Goal: Transaction & Acquisition: Purchase product/service

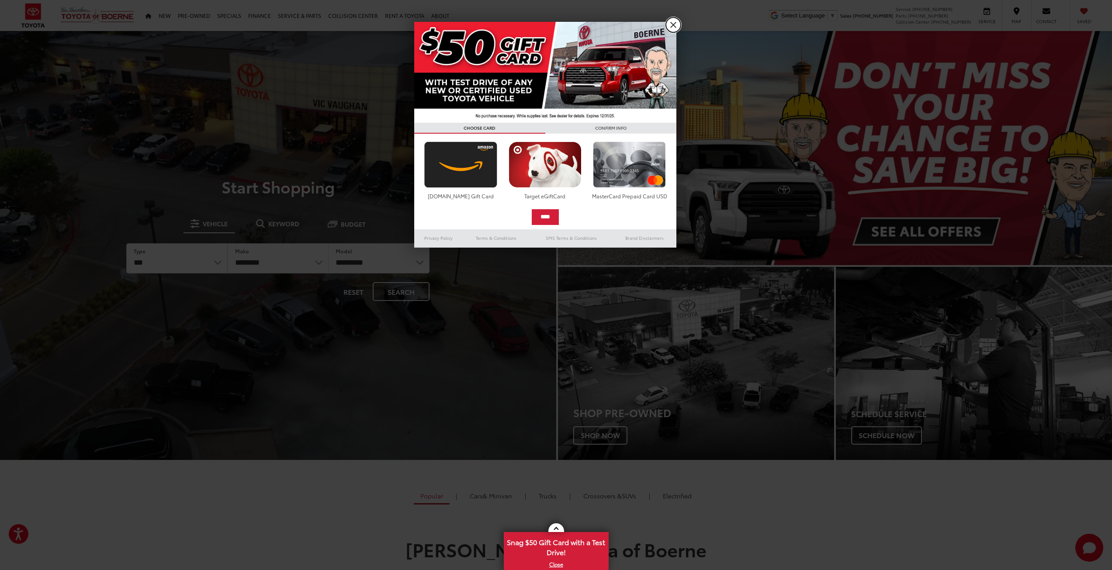
click at [673, 21] on link "X" at bounding box center [673, 24] width 15 height 15
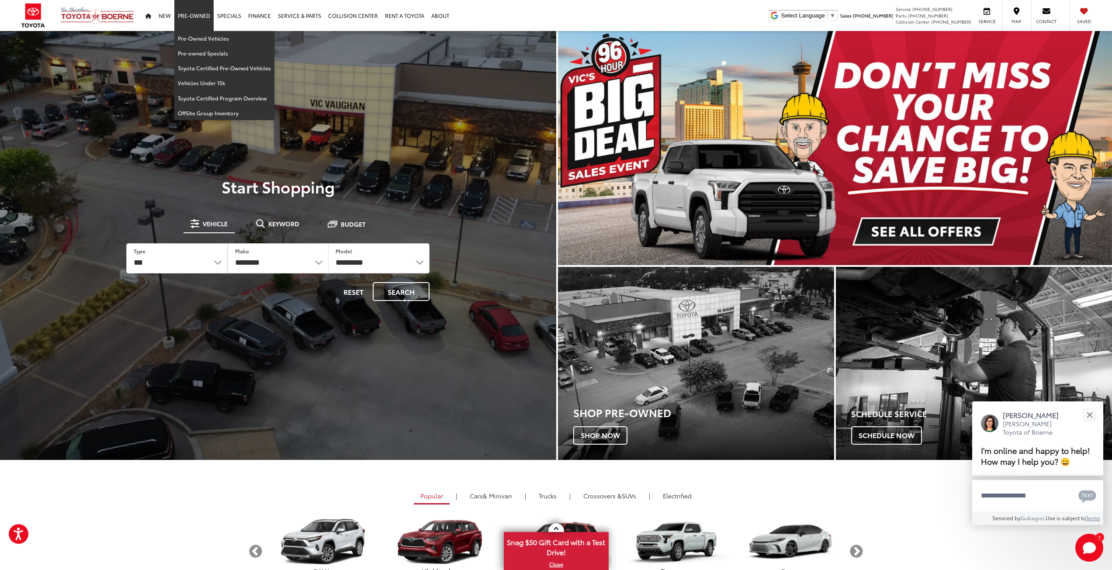
click at [200, 15] on link "Pre-Owned" at bounding box center [193, 15] width 39 height 31
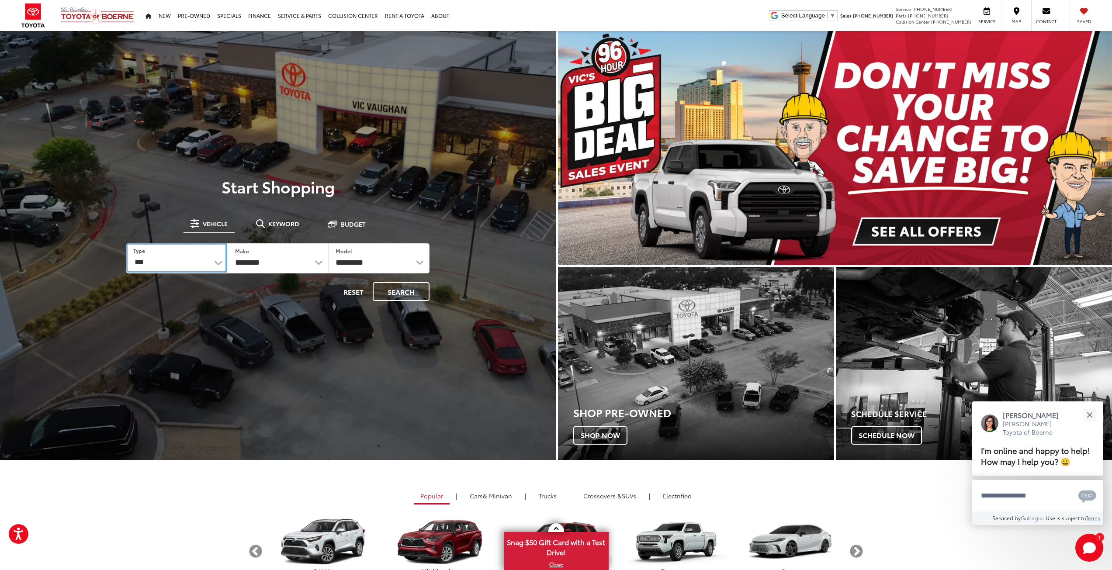
click at [193, 262] on select "*** *** **** *********" at bounding box center [176, 257] width 100 height 29
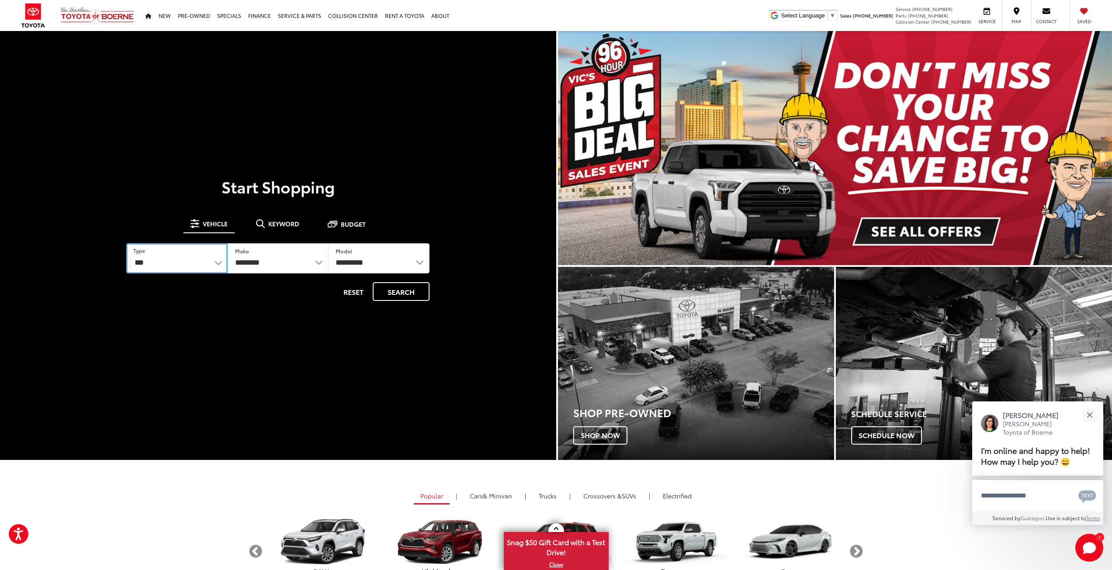
select select "******"
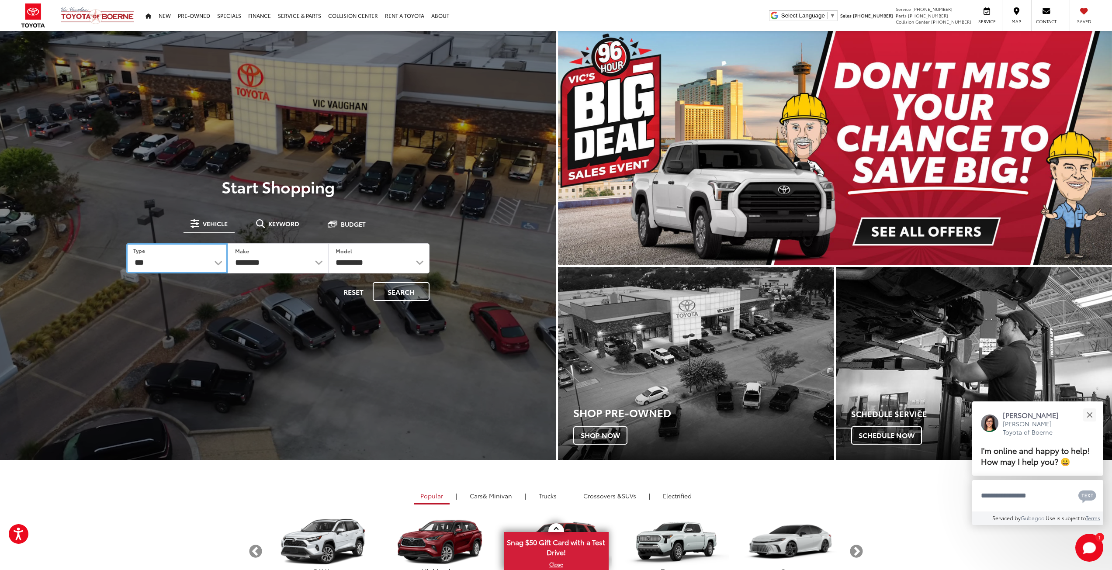
click at [126, 243] on select "*** *** **** *********" at bounding box center [176, 258] width 101 height 30
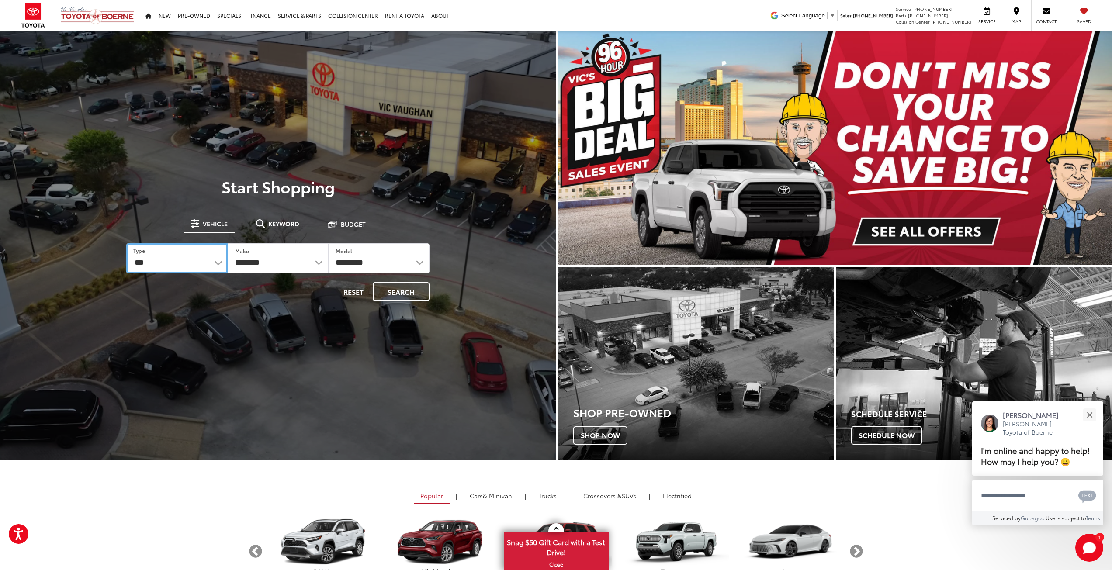
select select
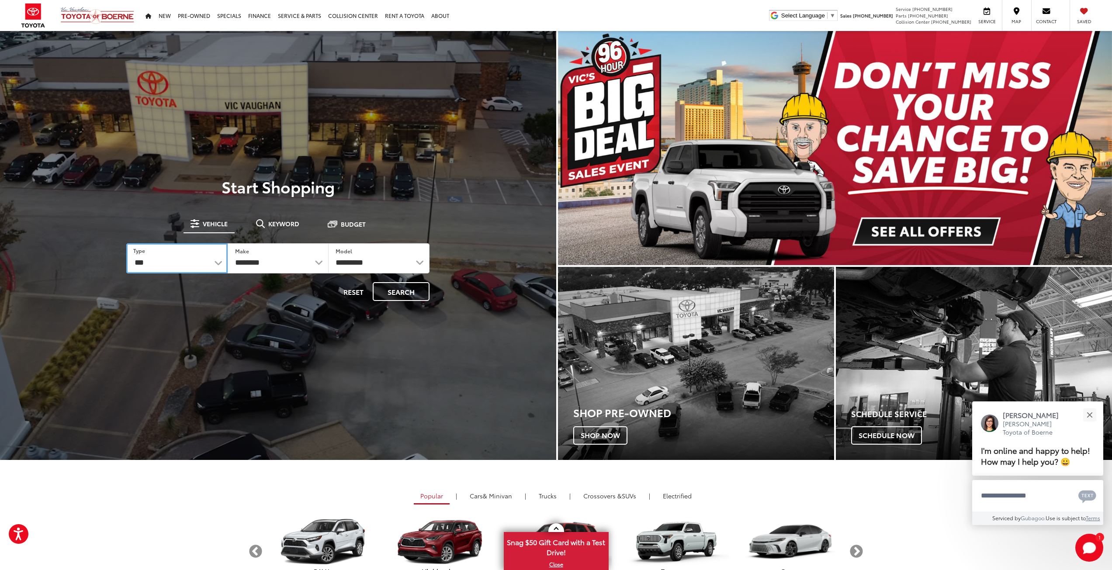
select select
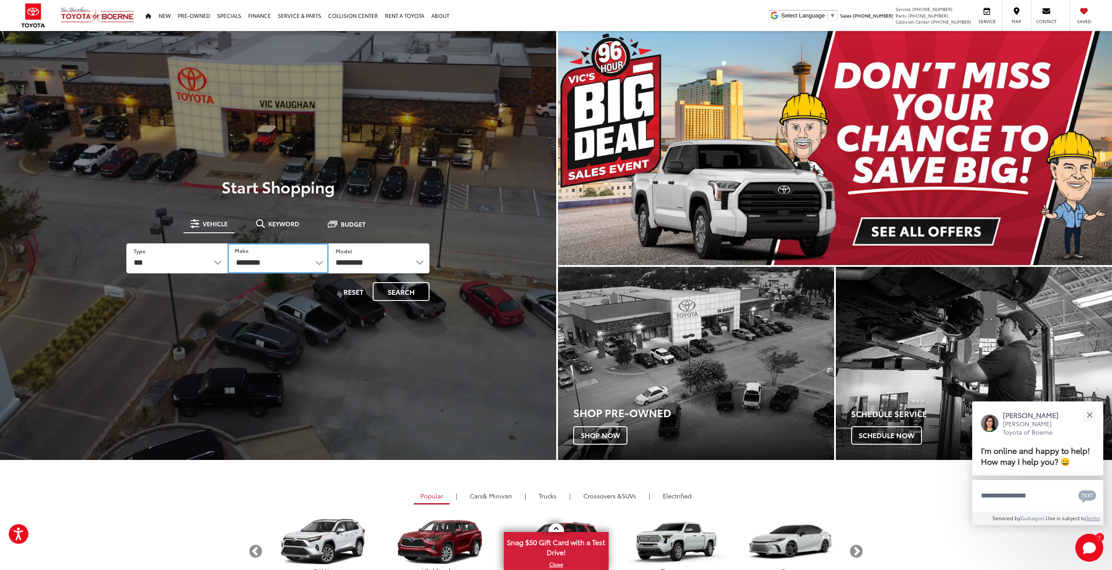
click at [267, 261] on select "**********" at bounding box center [278, 258] width 101 height 30
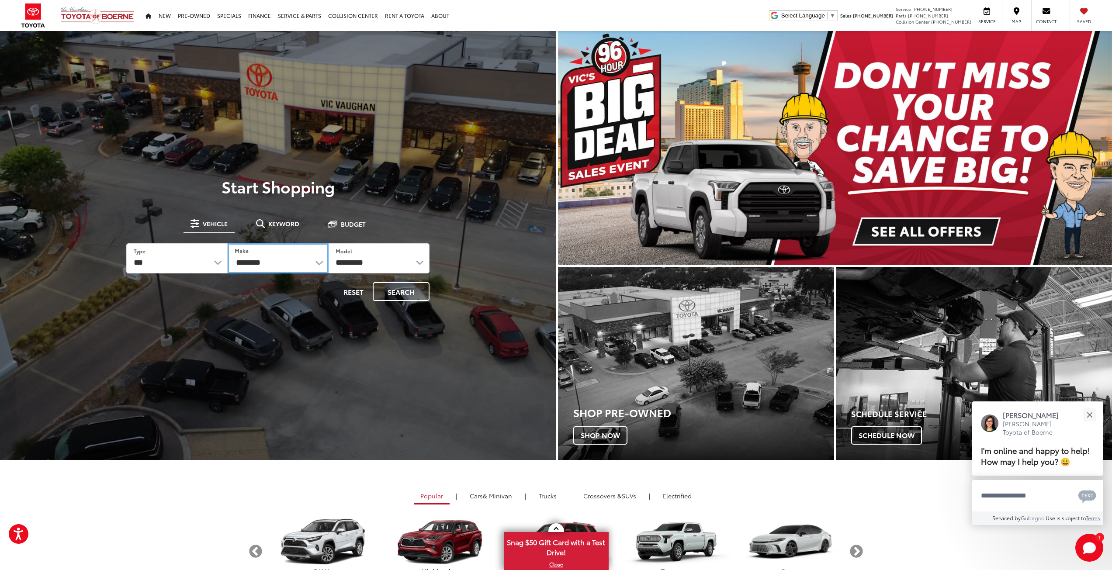
select select "******"
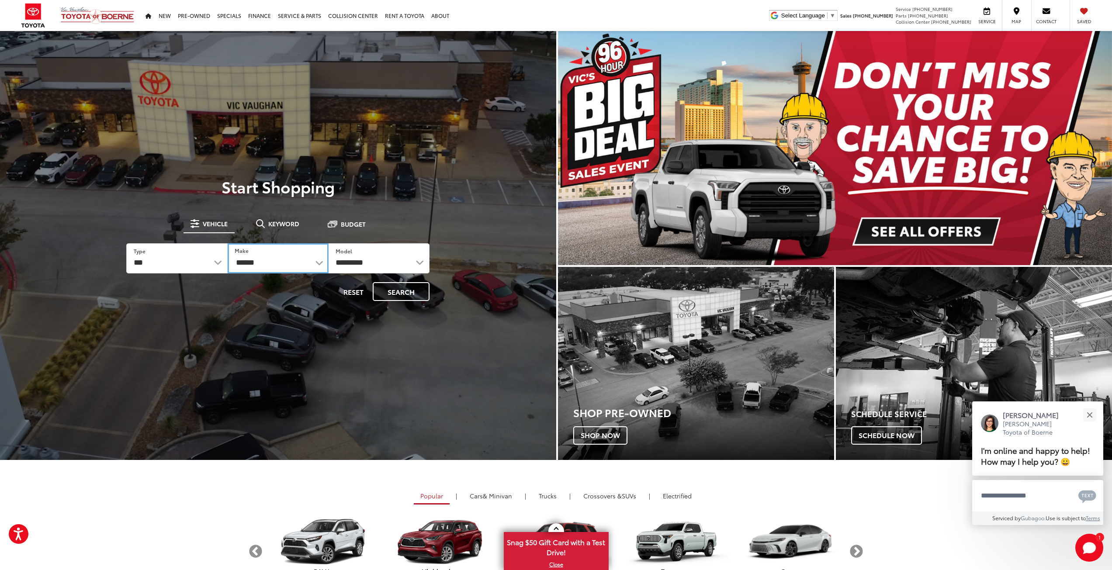
click at [228, 243] on select "**********" at bounding box center [278, 258] width 101 height 30
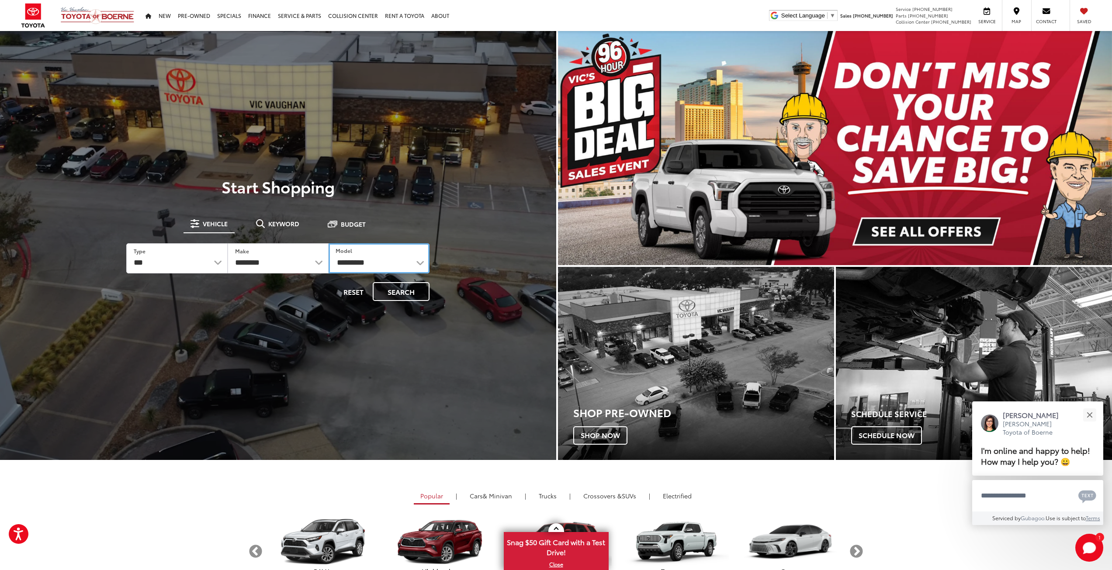
click at [381, 262] on select "**********" at bounding box center [378, 258] width 101 height 30
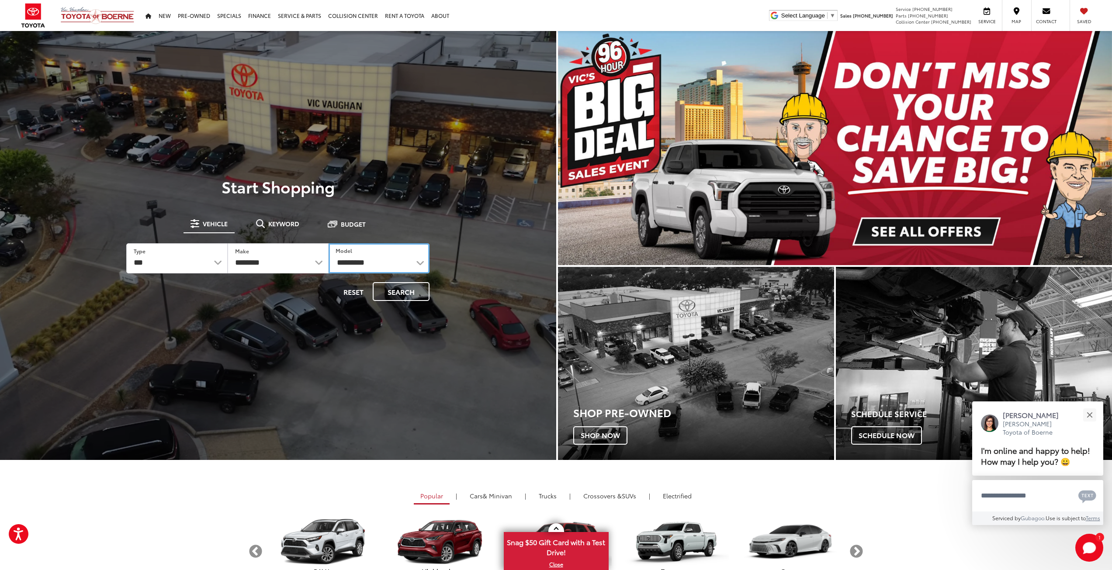
select select "**********"
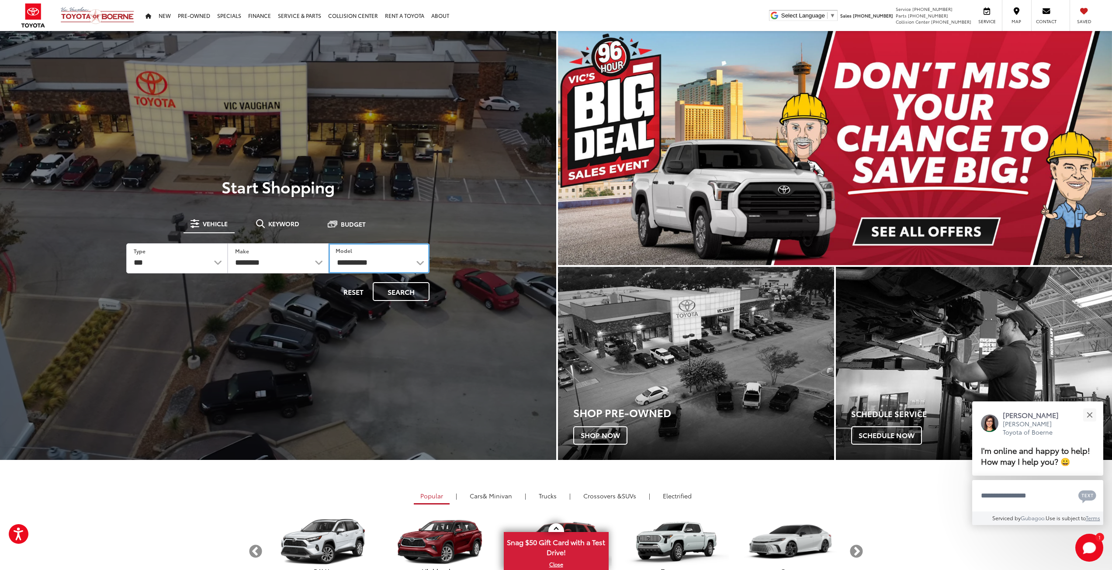
click at [328, 243] on select "**********" at bounding box center [378, 258] width 101 height 30
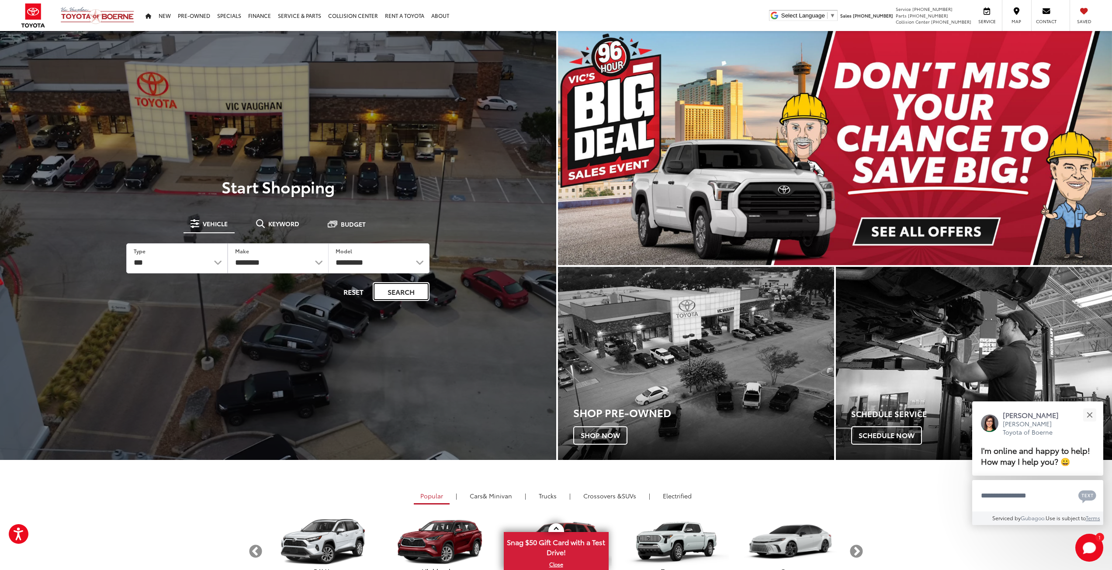
click at [397, 288] on button "Search" at bounding box center [401, 291] width 57 height 19
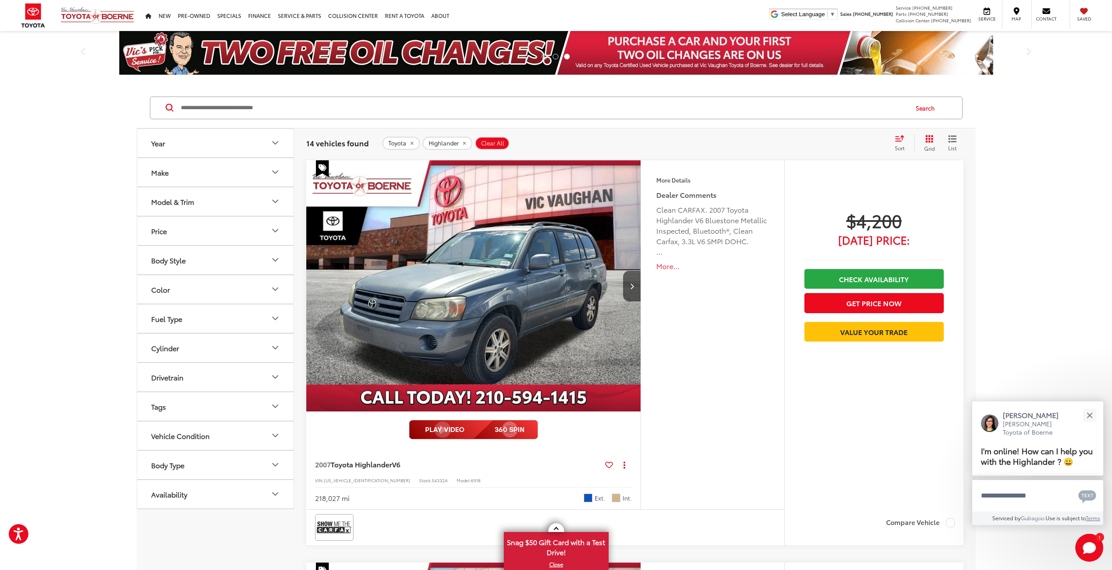
click at [216, 229] on button "Price" at bounding box center [215, 231] width 157 height 28
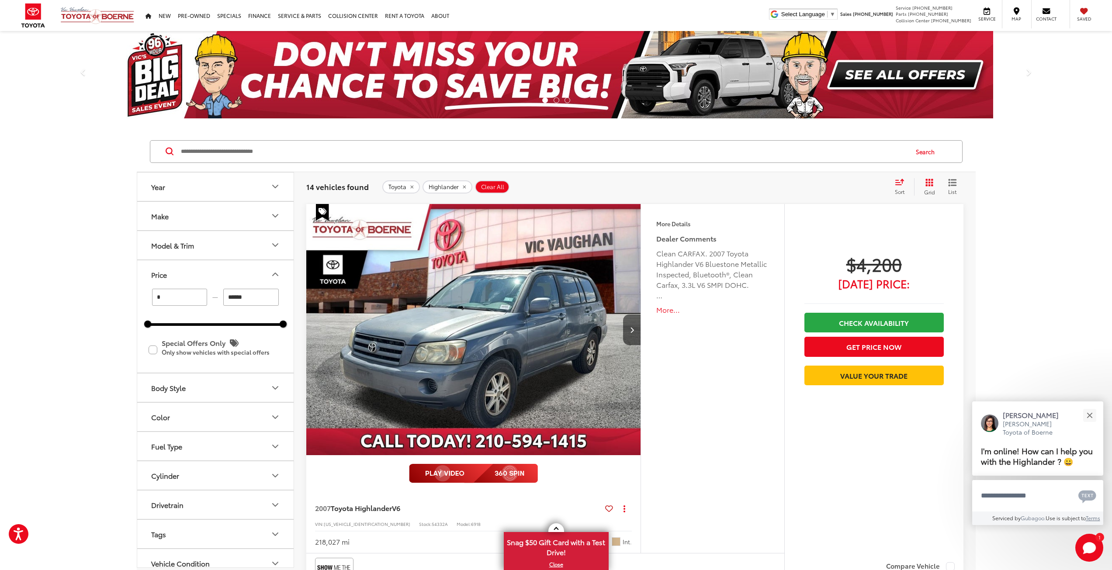
drag, startPoint x: 252, startPoint y: 252, endPoint x: 214, endPoint y: 249, distance: 38.5
click at [214, 249] on div "Year Make Model & Trim Price * — ****** 0 46000 Special Offers Only Only show v…" at bounding box center [215, 369] width 156 height 395
type input "******"
click at [211, 188] on button "Year" at bounding box center [215, 187] width 157 height 28
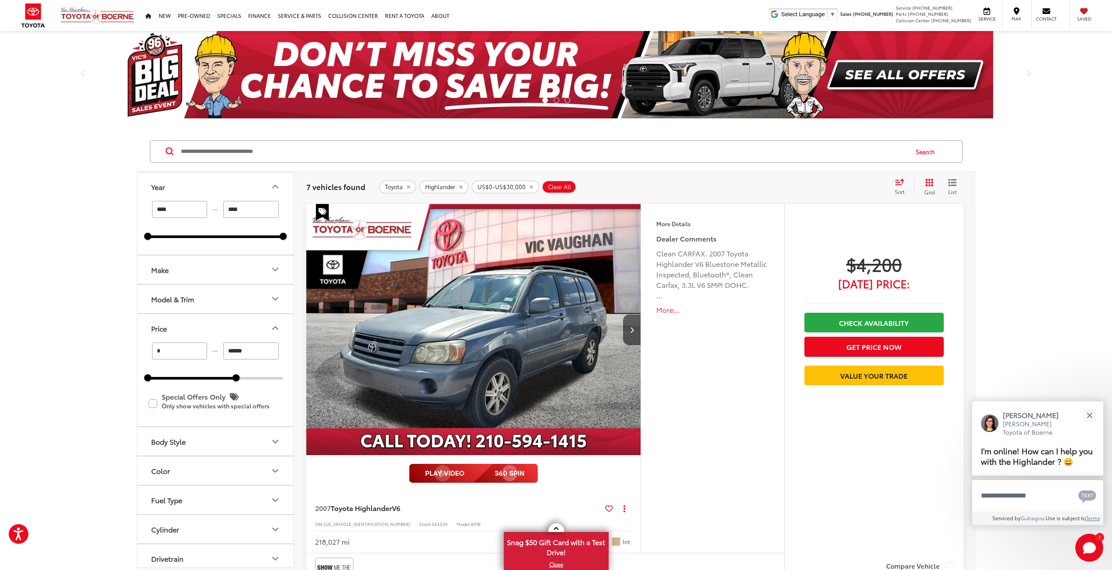
click at [186, 207] on input "****" at bounding box center [179, 209] width 55 height 17
type input "****"
click at [272, 211] on input "****" at bounding box center [250, 209] width 55 height 17
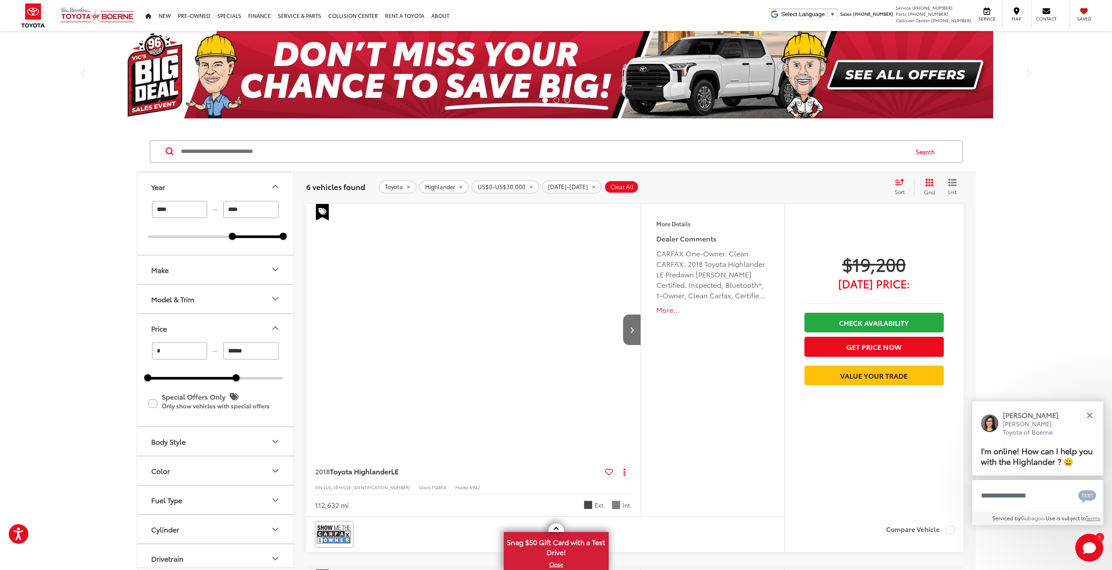
type input "****"
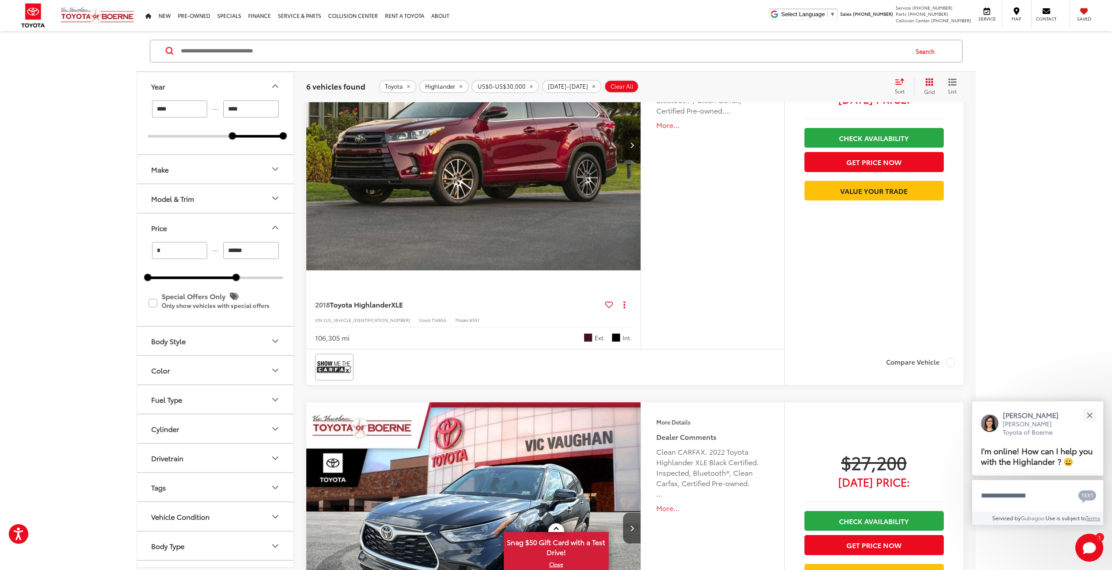
scroll to position [655, 0]
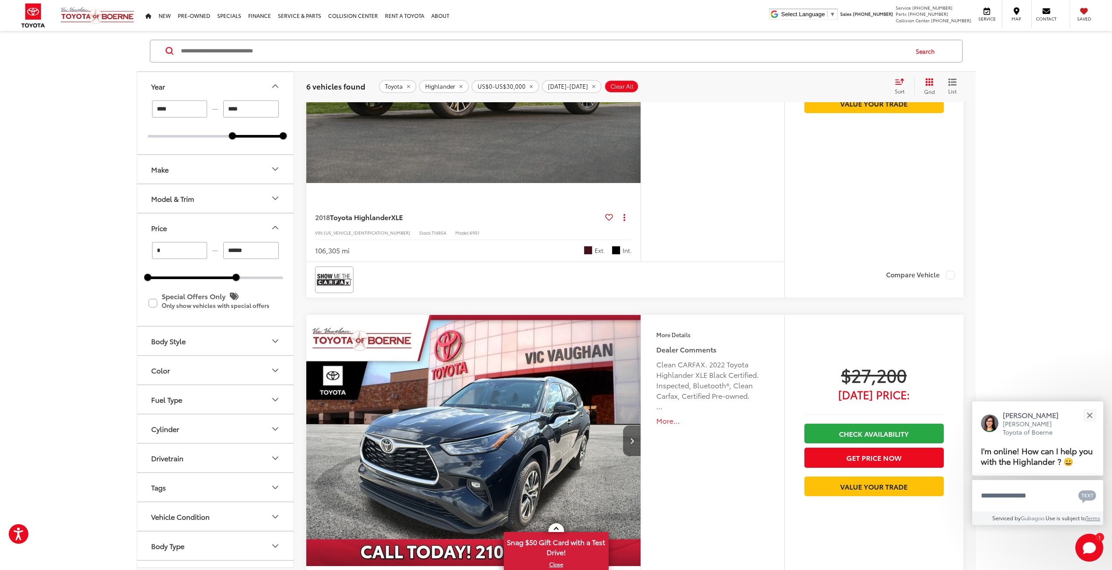
click at [635, 444] on button "Next image" at bounding box center [631, 440] width 17 height 31
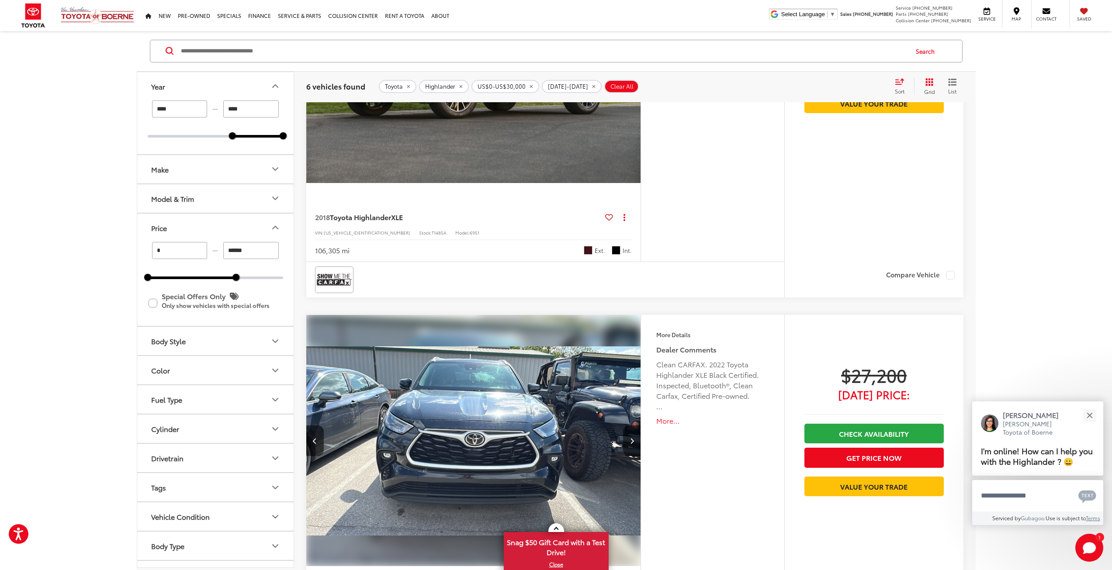
click at [635, 444] on button "Next image" at bounding box center [631, 440] width 17 height 31
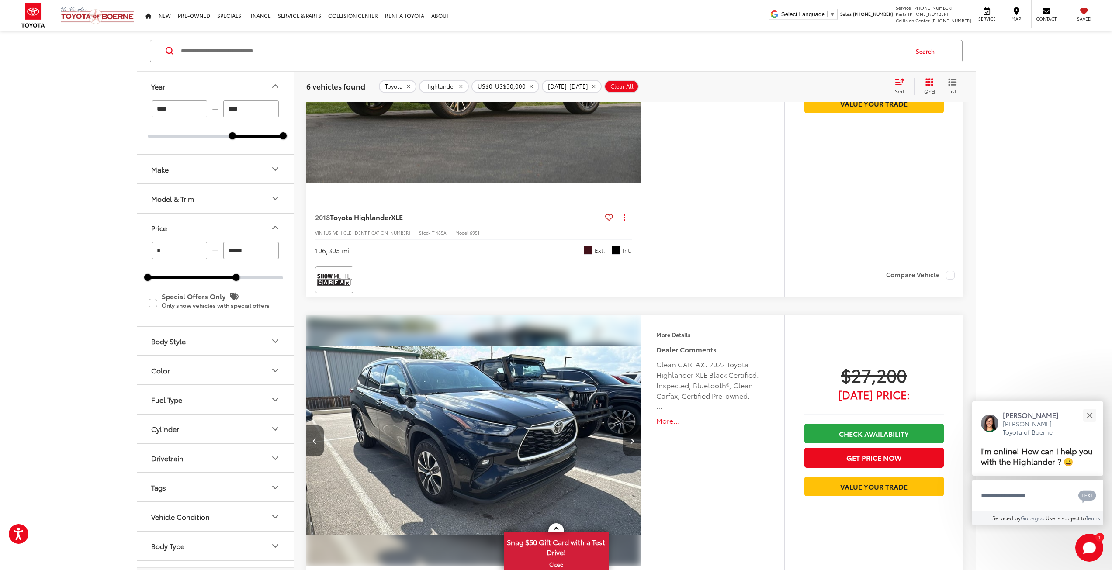
click at [635, 444] on button "Next image" at bounding box center [631, 440] width 17 height 31
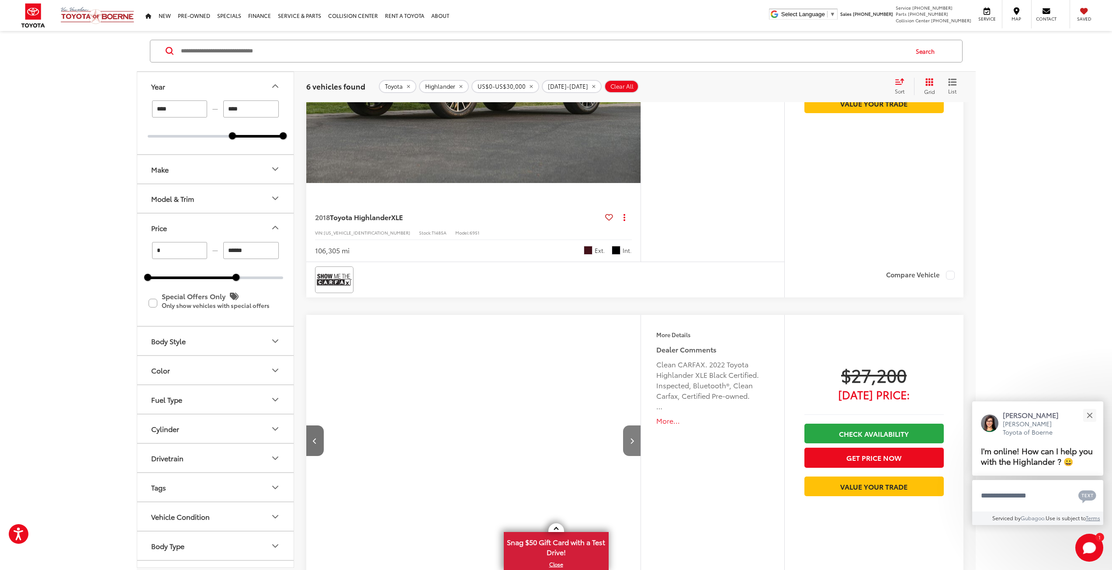
scroll to position [699, 0]
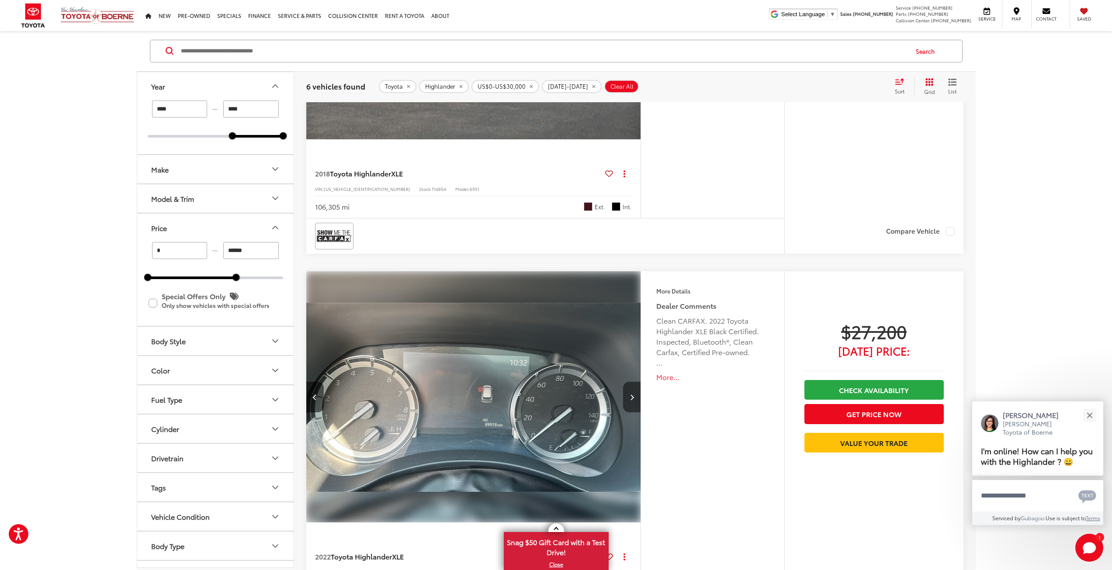
click at [636, 400] on button "Next image" at bounding box center [631, 397] width 17 height 31
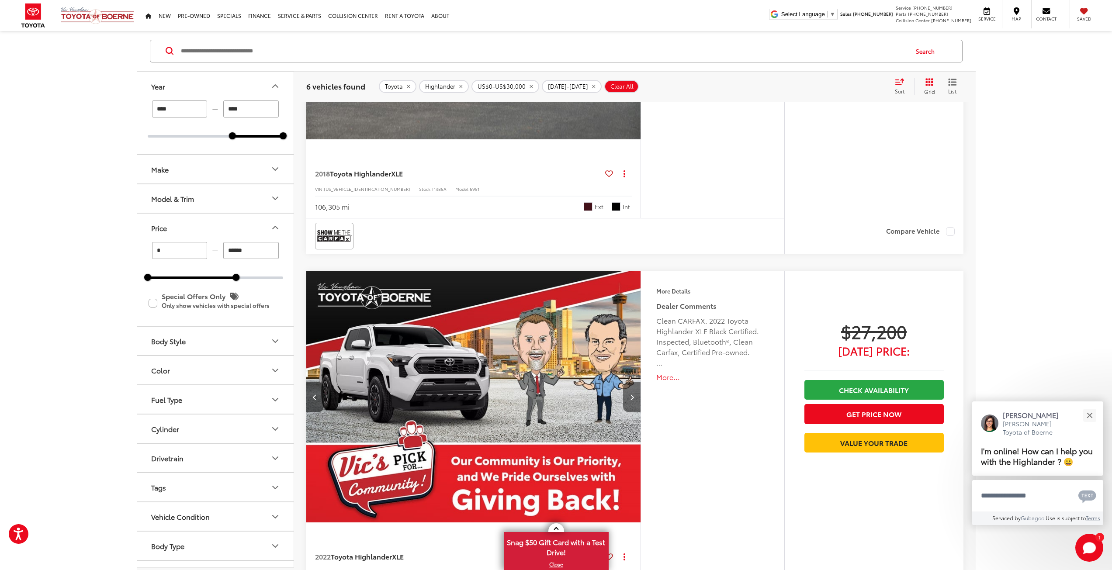
click at [635, 400] on button "Next image" at bounding box center [631, 397] width 17 height 31
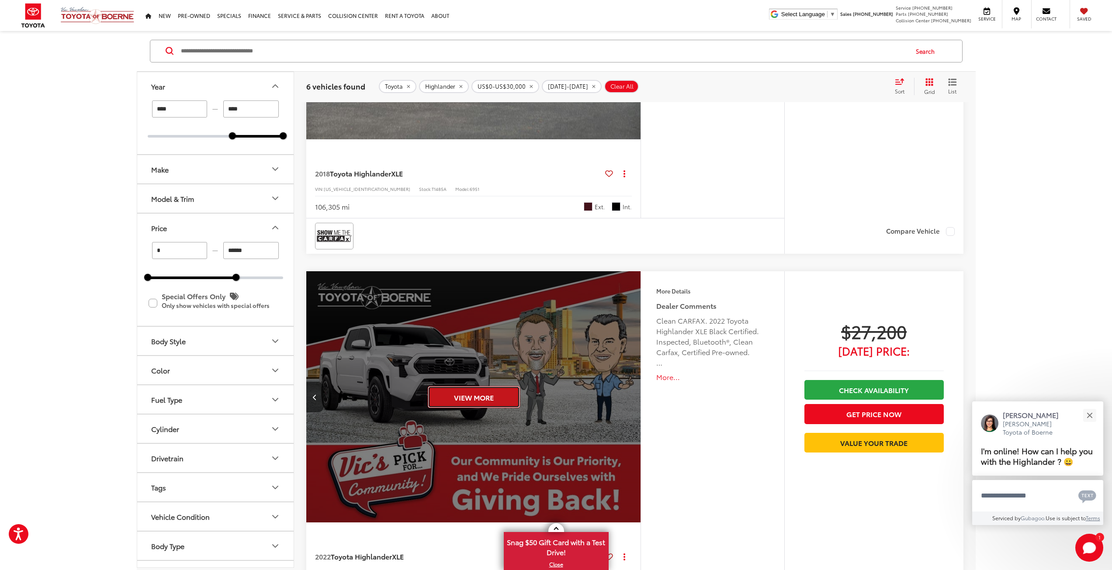
click at [496, 392] on button "View More" at bounding box center [474, 397] width 92 height 22
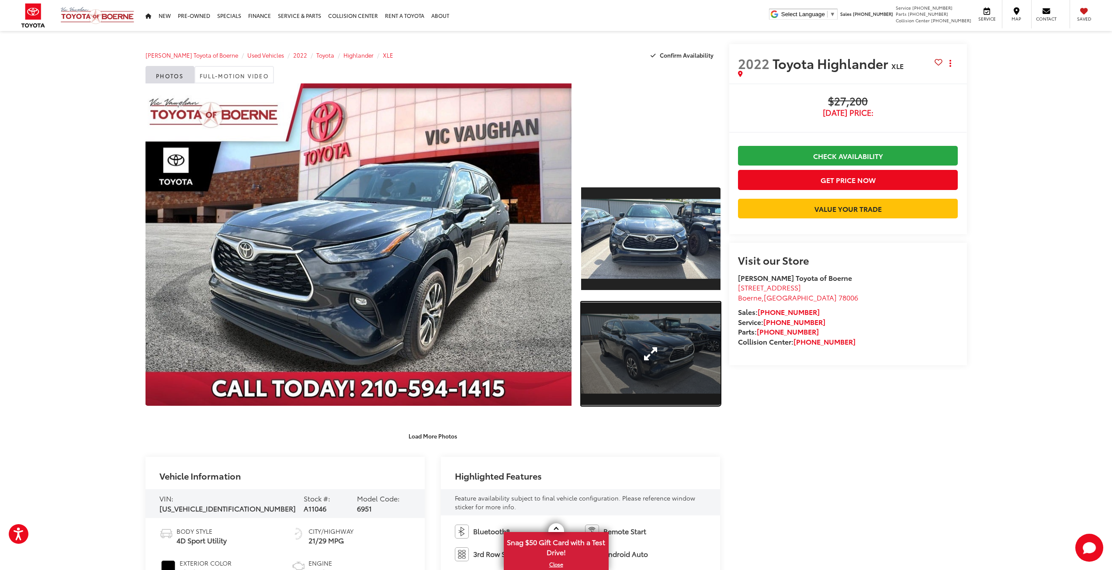
click at [636, 344] on link "Expand Photo 2" at bounding box center [650, 354] width 139 height 104
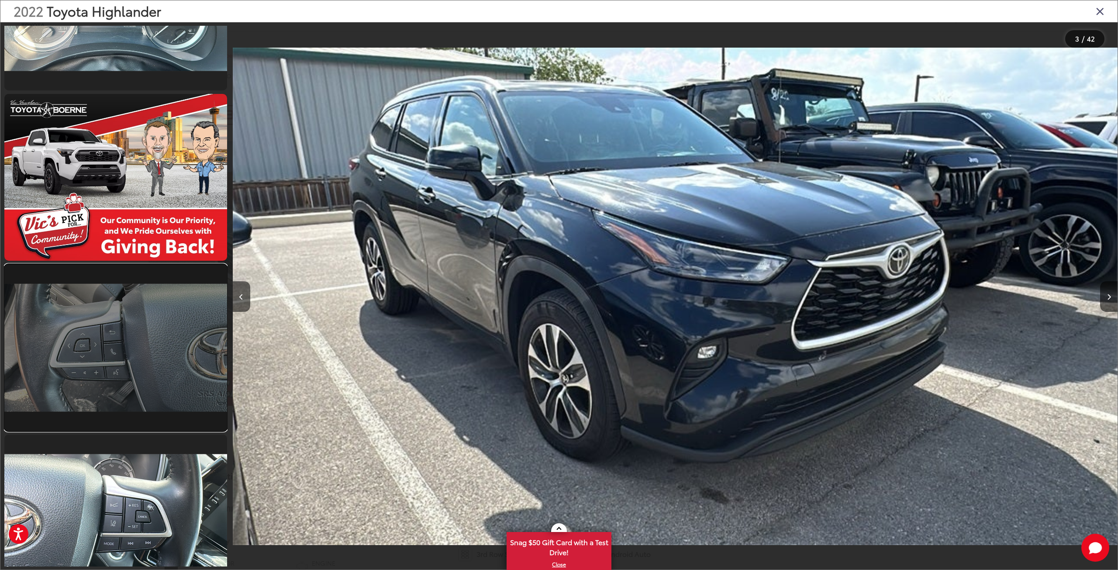
click at [159, 345] on link at bounding box center [115, 347] width 223 height 167
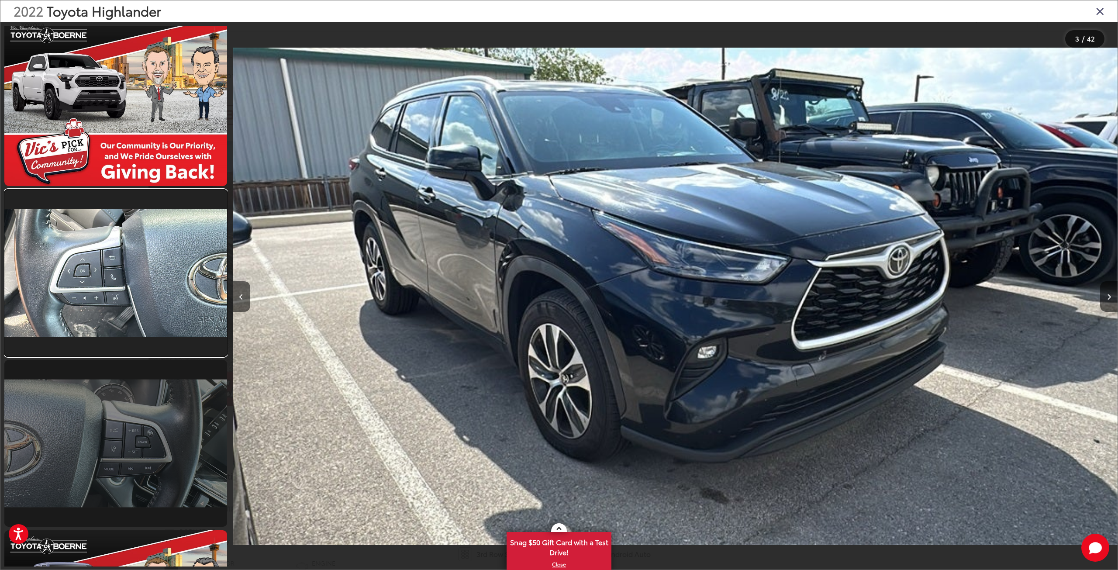
scroll to position [0, 4425]
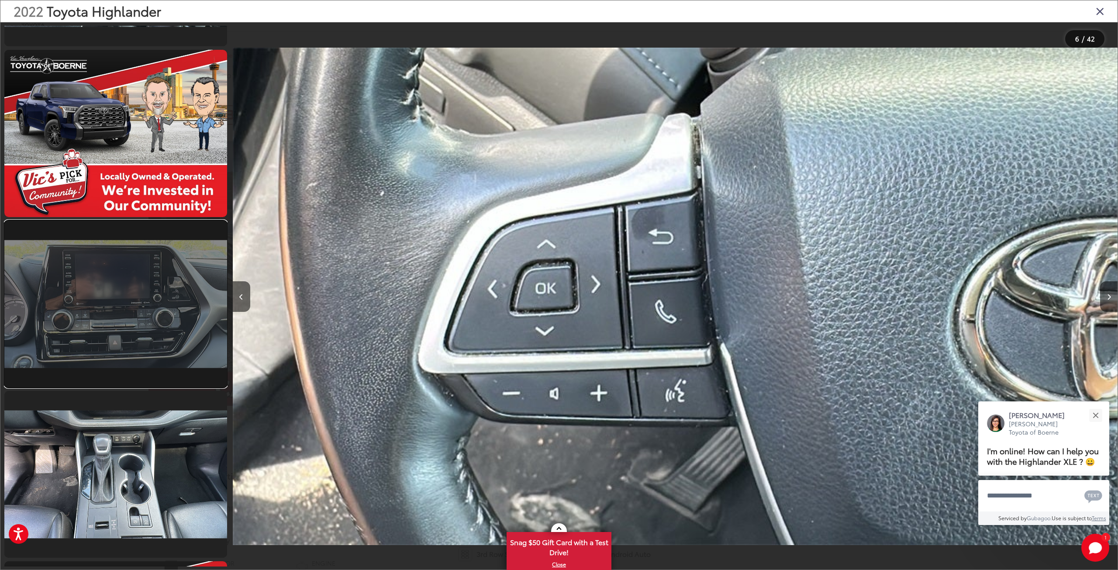
click at [128, 311] on link at bounding box center [115, 304] width 223 height 167
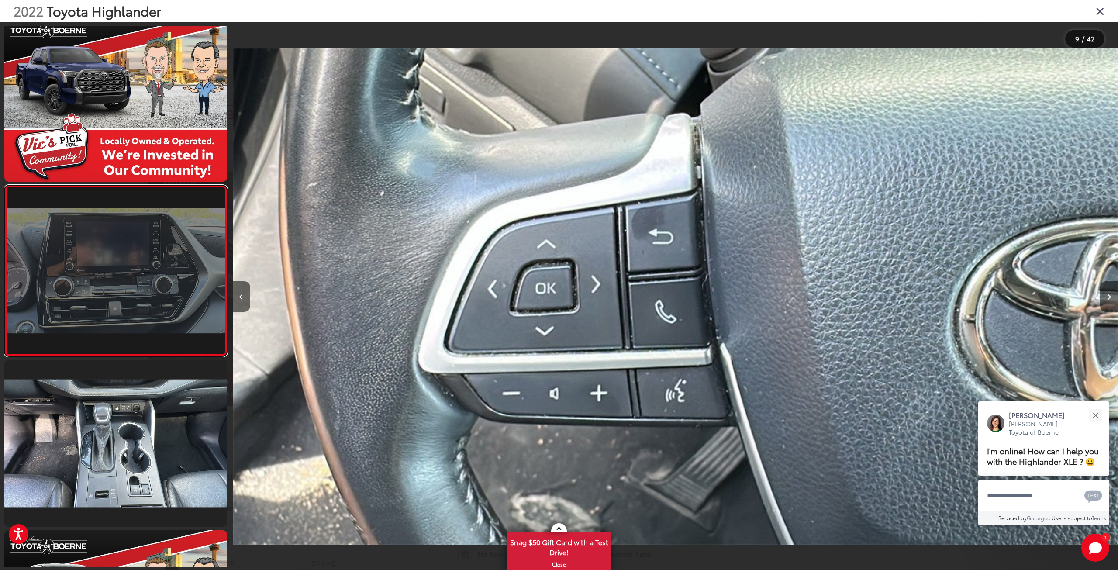
scroll to position [0, 7080]
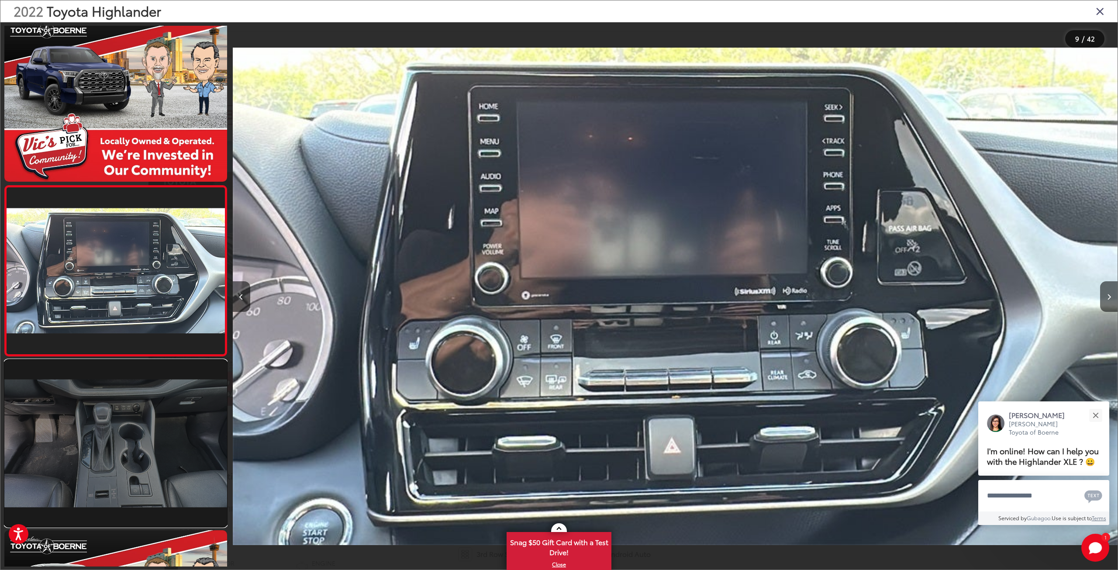
click at [153, 404] on link at bounding box center [115, 443] width 223 height 167
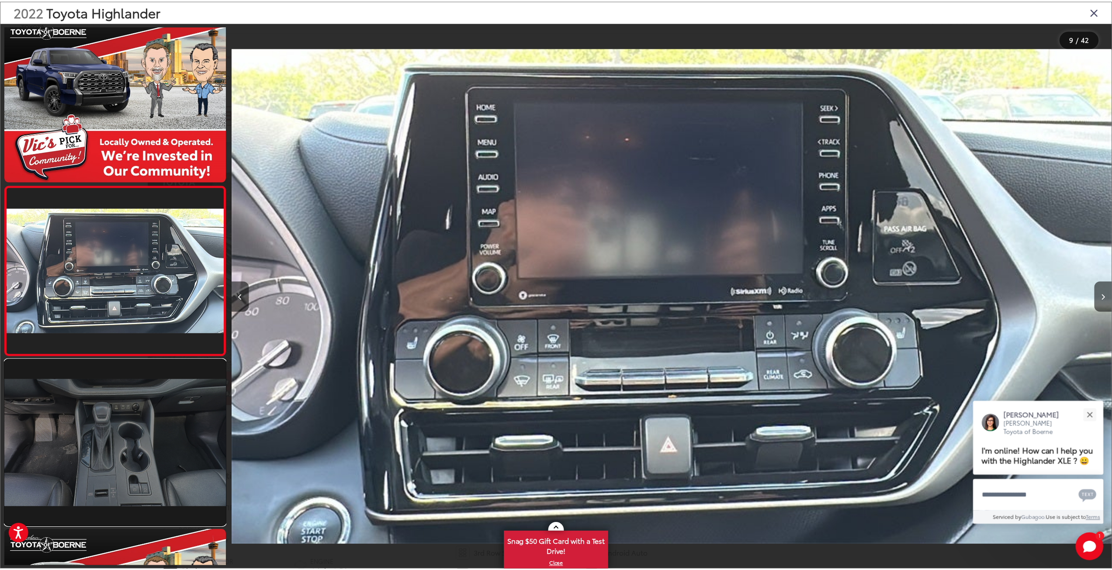
scroll to position [1375, 0]
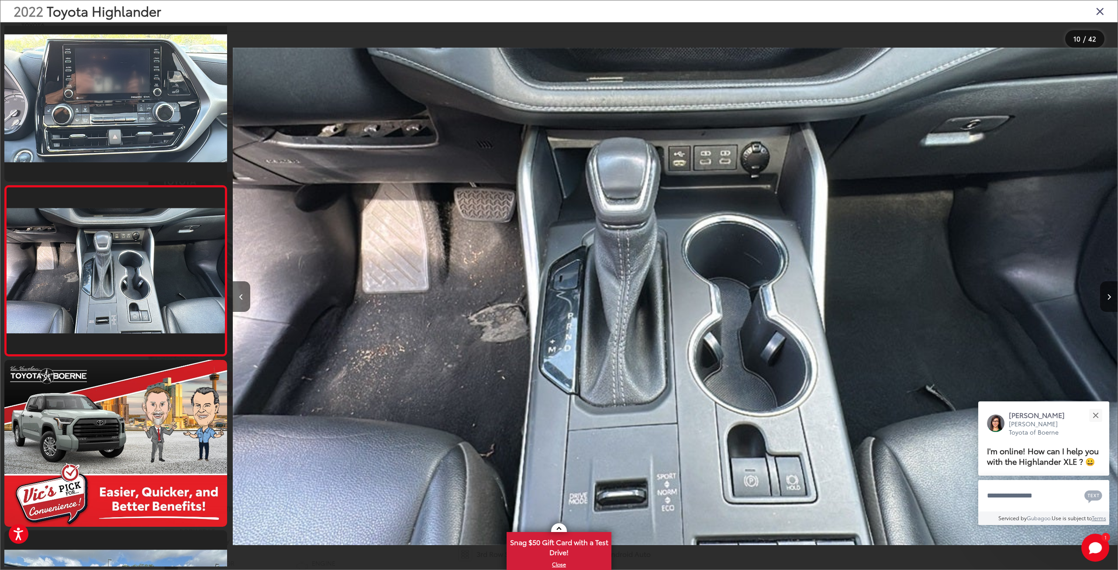
click at [1101, 8] on icon "Close gallery" at bounding box center [1100, 10] width 9 height 11
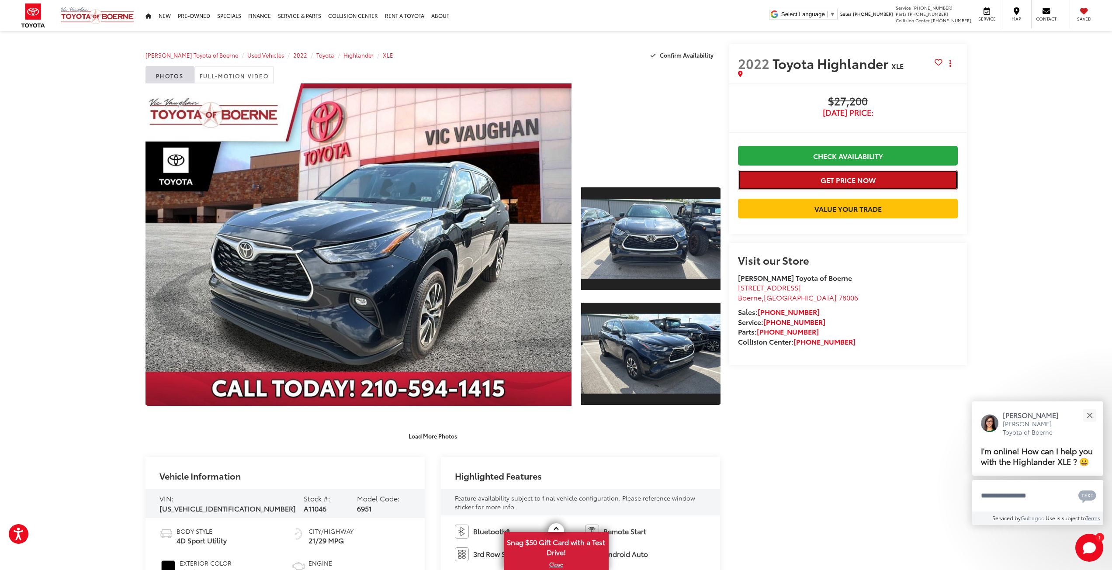
click at [834, 177] on button "Get Price Now" at bounding box center [848, 180] width 220 height 20
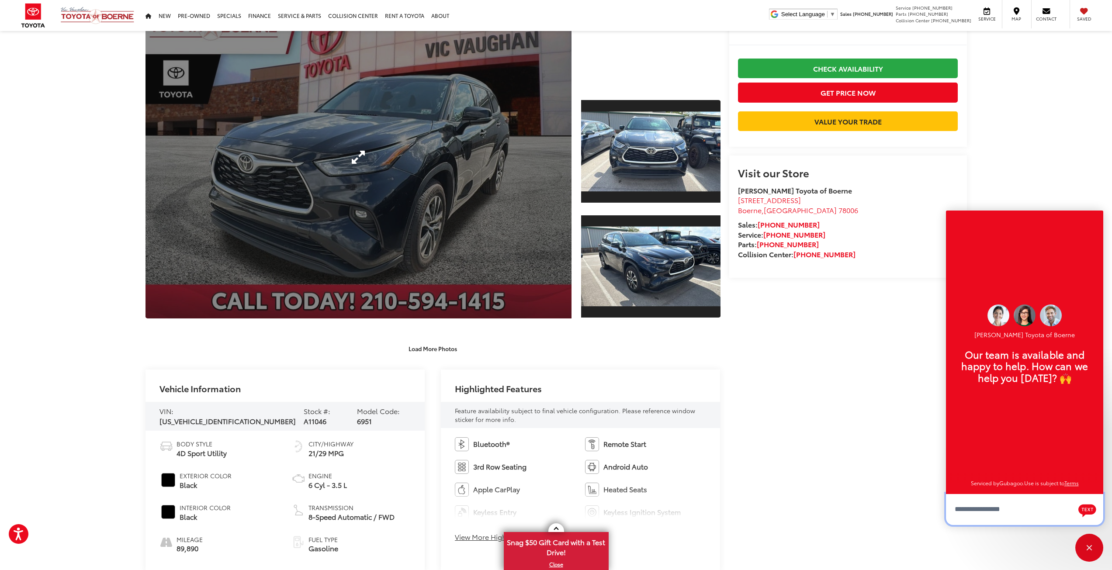
scroll to position [0, 0]
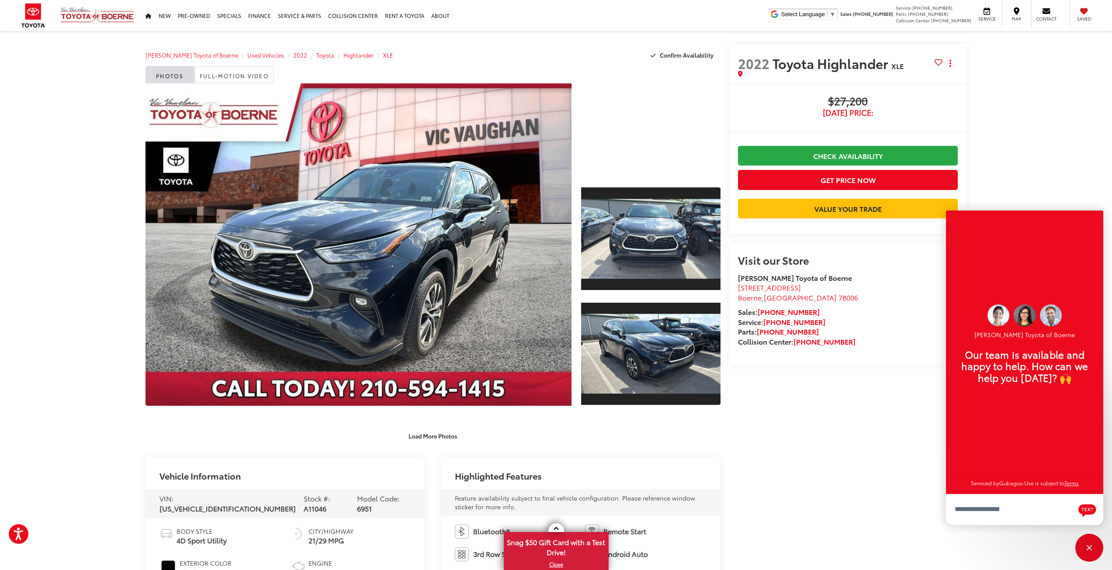
click at [1085, 556] on div "Close" at bounding box center [1089, 548] width 28 height 28
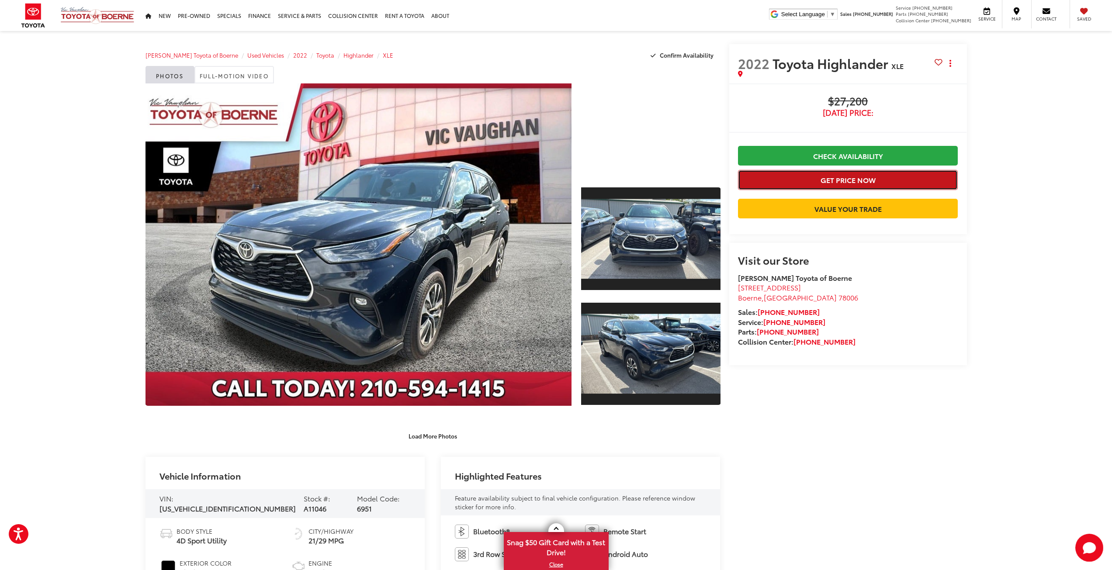
click at [839, 183] on button "Get Price Now" at bounding box center [848, 180] width 220 height 20
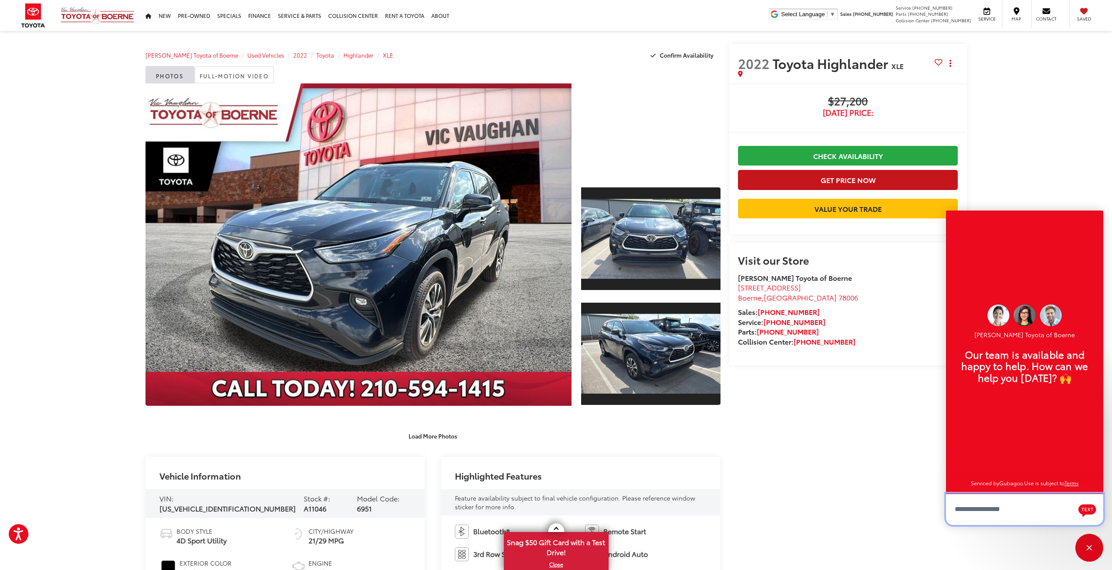
scroll to position [10, 0]
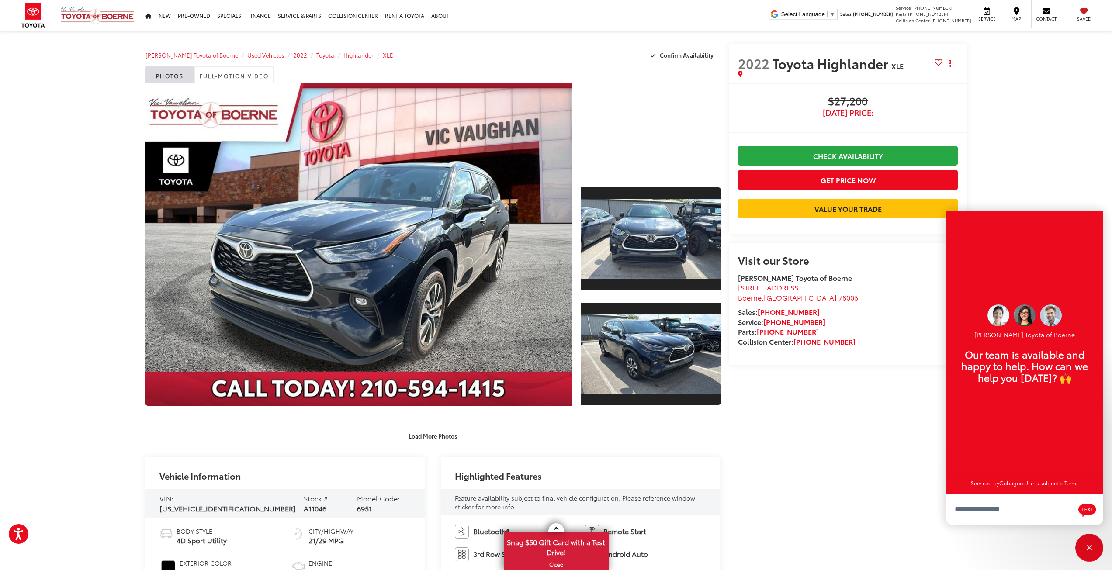
click at [850, 156] on link "Check Availability" at bounding box center [848, 156] width 220 height 20
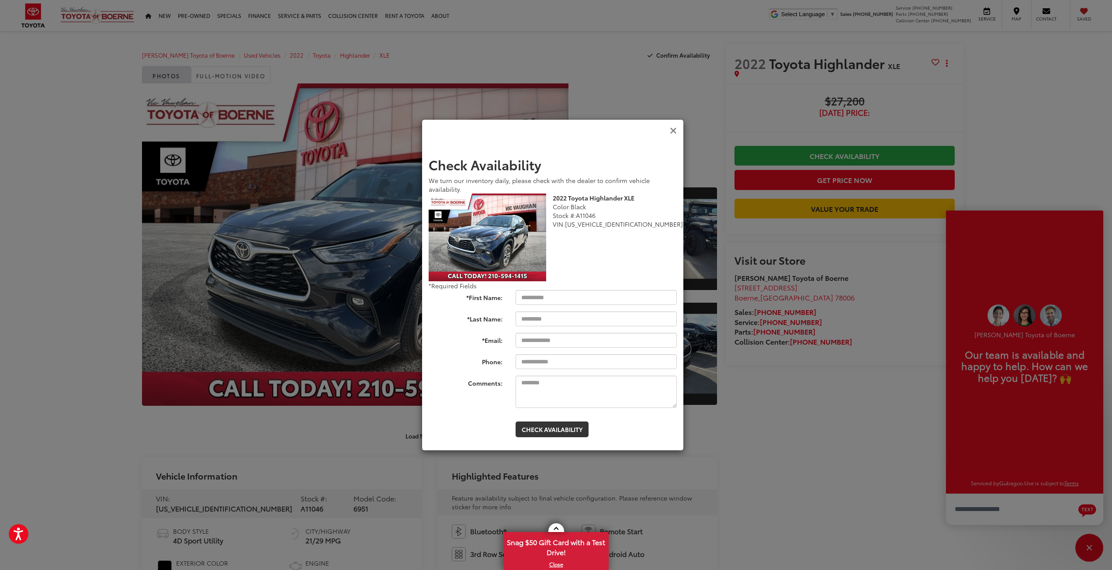
click at [675, 130] on icon "Close" at bounding box center [673, 130] width 7 height 9
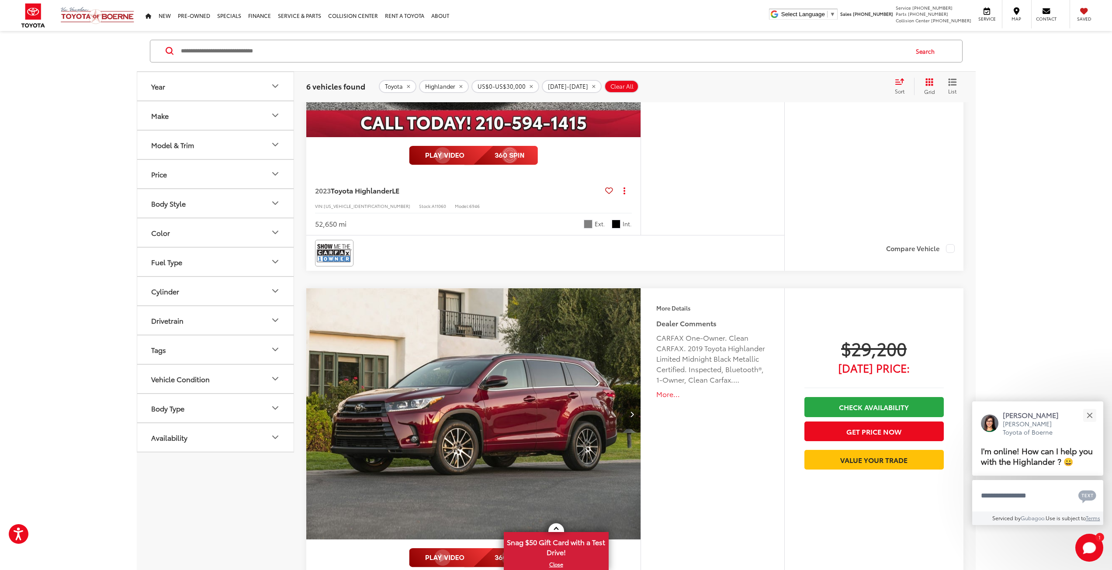
scroll to position [1878, 0]
click at [636, 420] on button "Next image" at bounding box center [631, 414] width 17 height 31
click at [631, 417] on icon "Next image" at bounding box center [632, 414] width 4 height 6
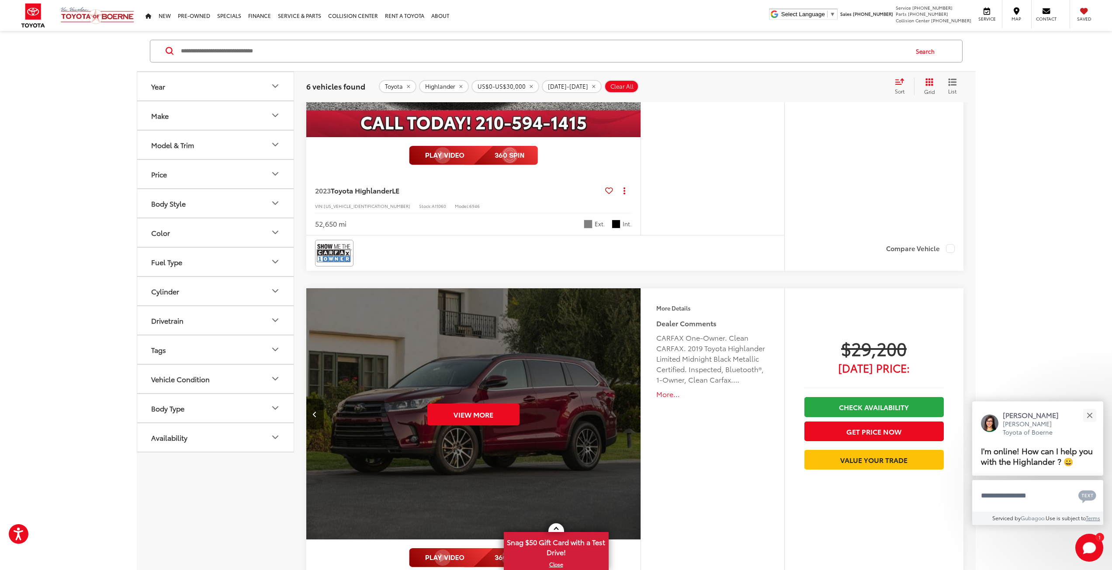
click at [631, 419] on div "View More" at bounding box center [473, 414] width 336 height 252
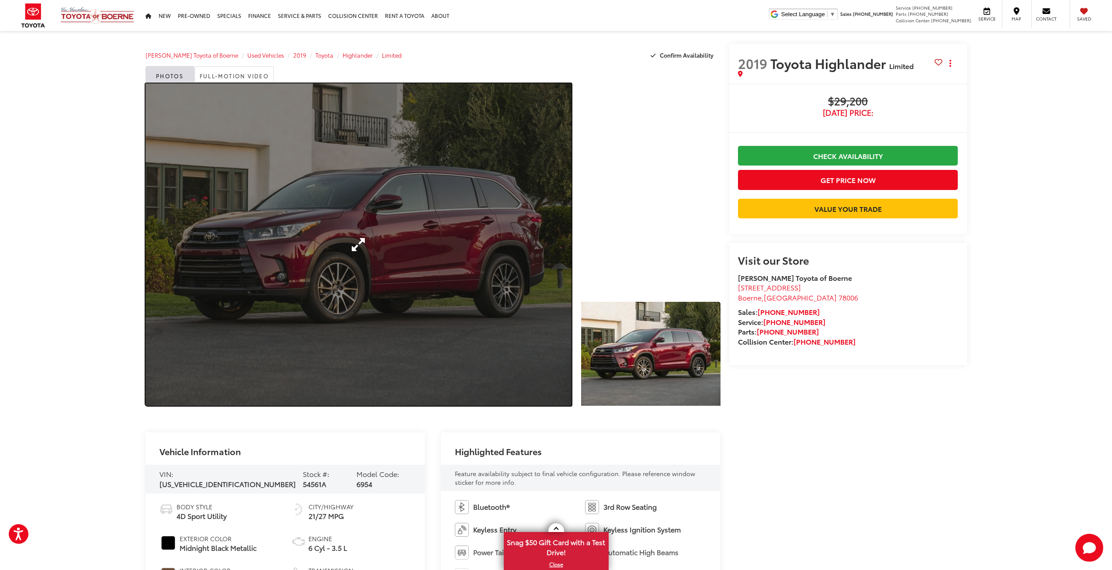
click at [447, 281] on link "Expand Photo 0" at bounding box center [358, 244] width 426 height 322
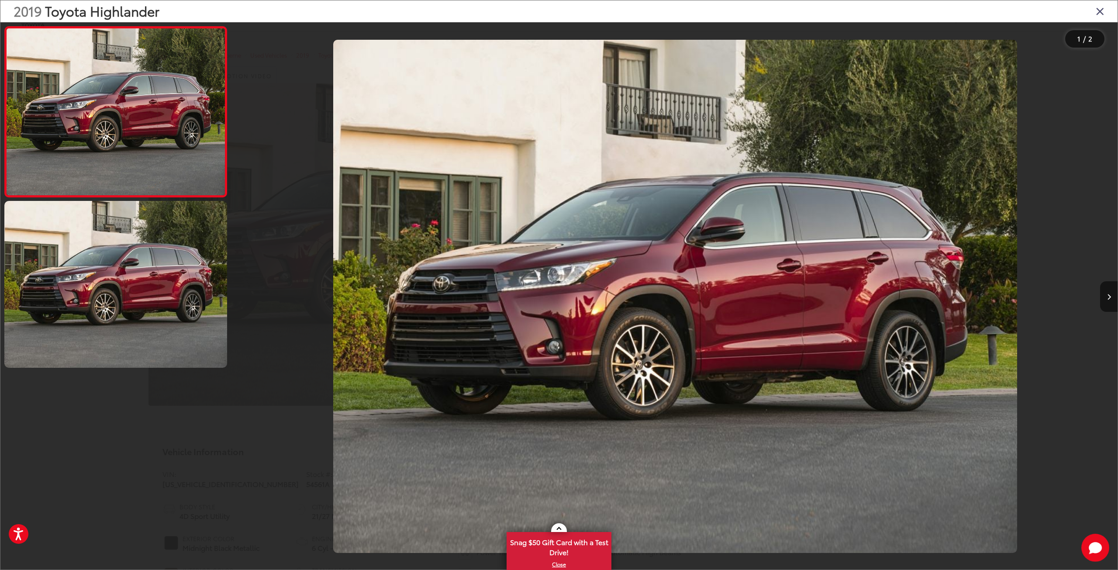
drag, startPoint x: 1116, startPoint y: 295, endPoint x: 1108, endPoint y: 297, distance: 8.9
click at [1111, 296] on button "Next image" at bounding box center [1108, 296] width 17 height 31
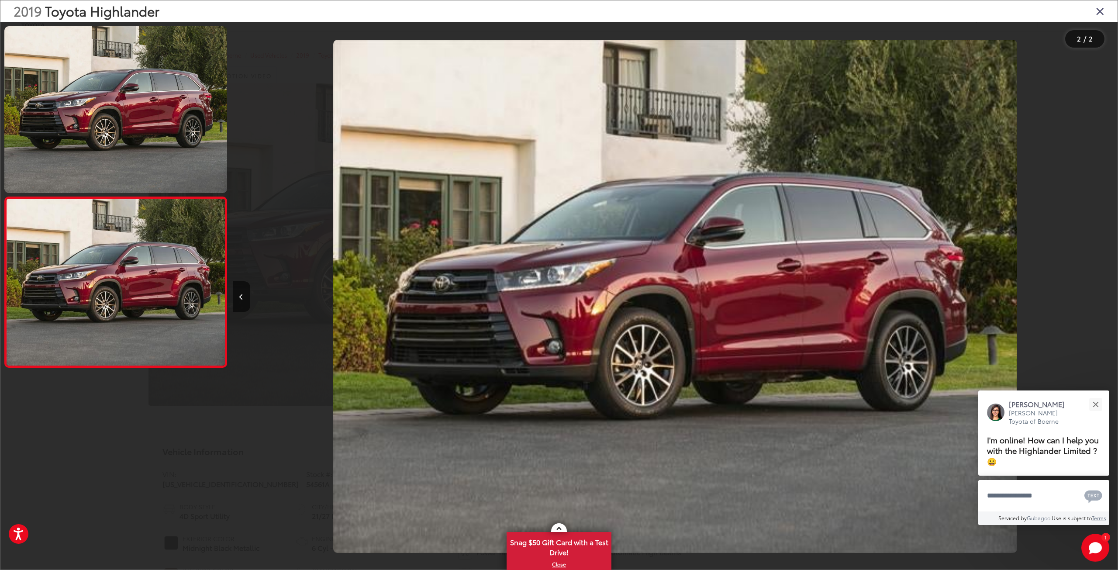
click at [211, 484] on div at bounding box center [116, 296] width 224 height 541
click at [1101, 10] on icon "Close gallery" at bounding box center [1100, 10] width 9 height 11
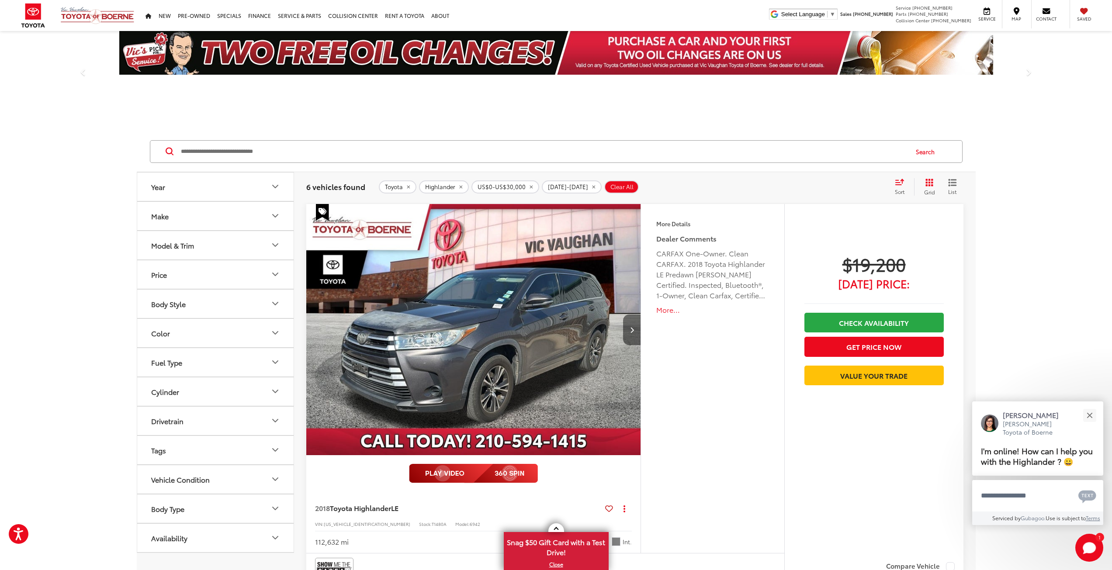
click at [630, 333] on button "Next image" at bounding box center [631, 329] width 17 height 31
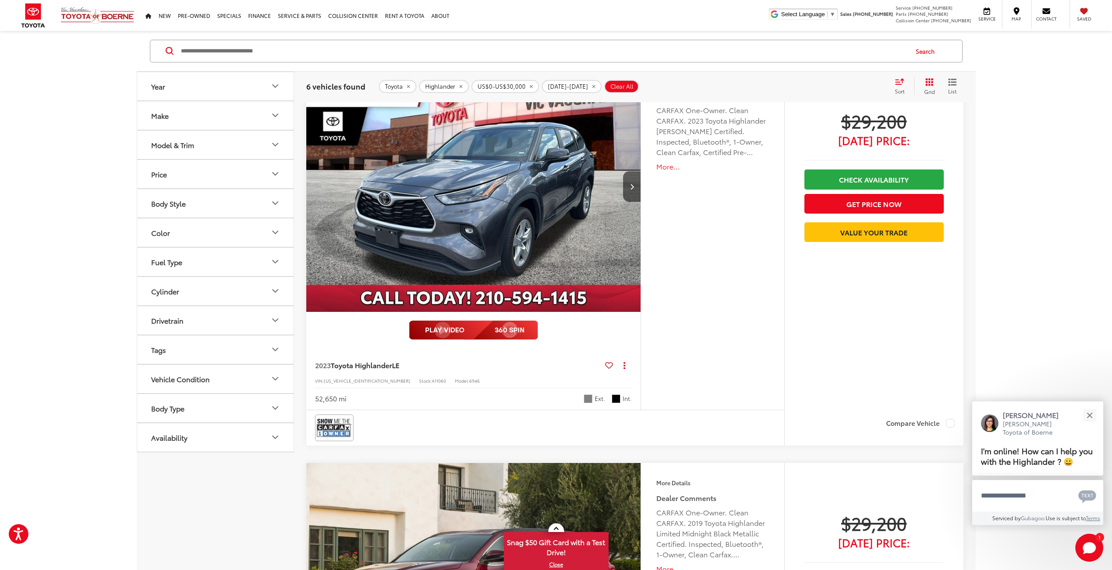
scroll to position [1703, 0]
click at [894, 214] on button "Get Price Now" at bounding box center [873, 204] width 139 height 20
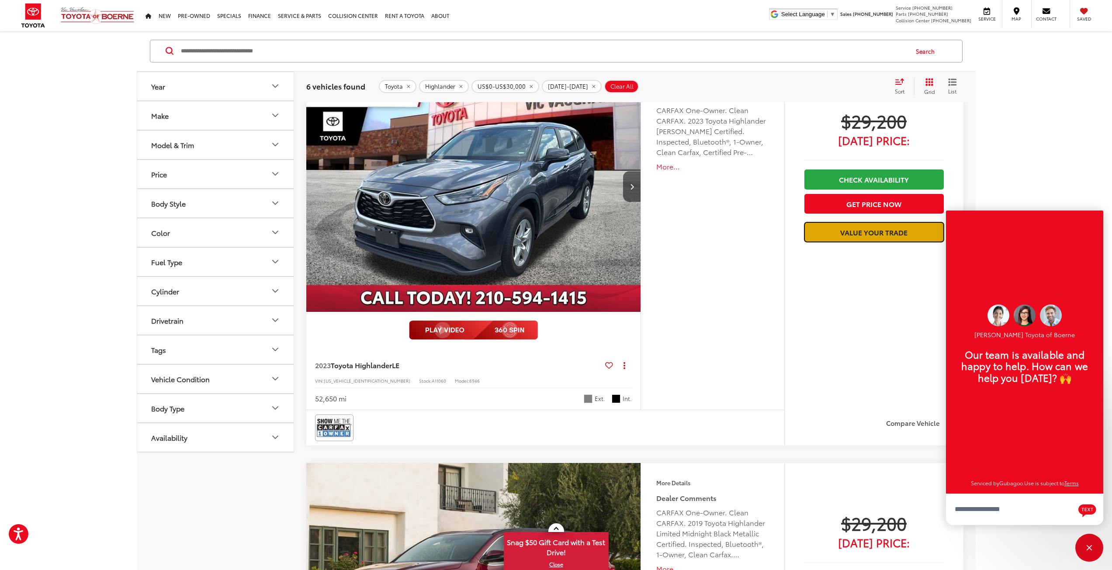
click at [892, 234] on link "Value Your Trade" at bounding box center [873, 232] width 139 height 20
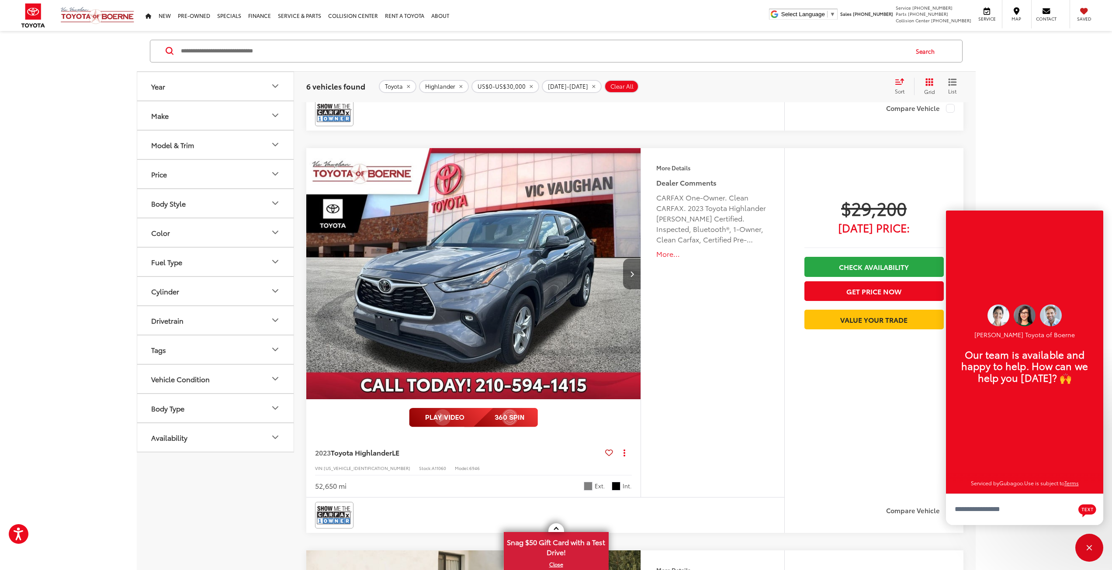
click at [628, 277] on button "Next image" at bounding box center [631, 274] width 17 height 31
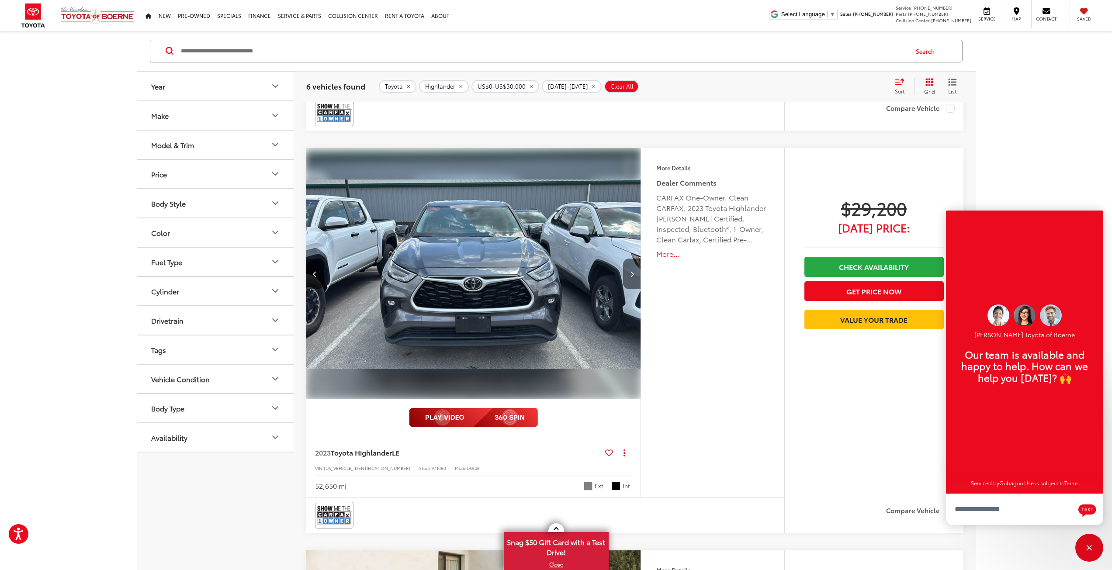
click at [630, 277] on icon "Next image" at bounding box center [632, 274] width 4 height 6
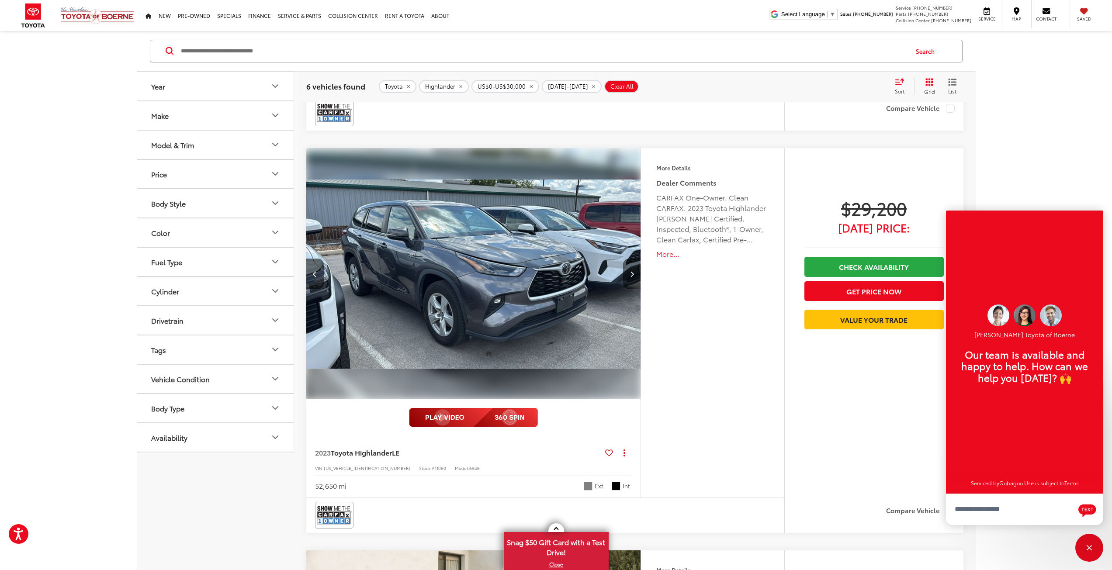
click at [630, 277] on icon "Next image" at bounding box center [632, 274] width 4 height 6
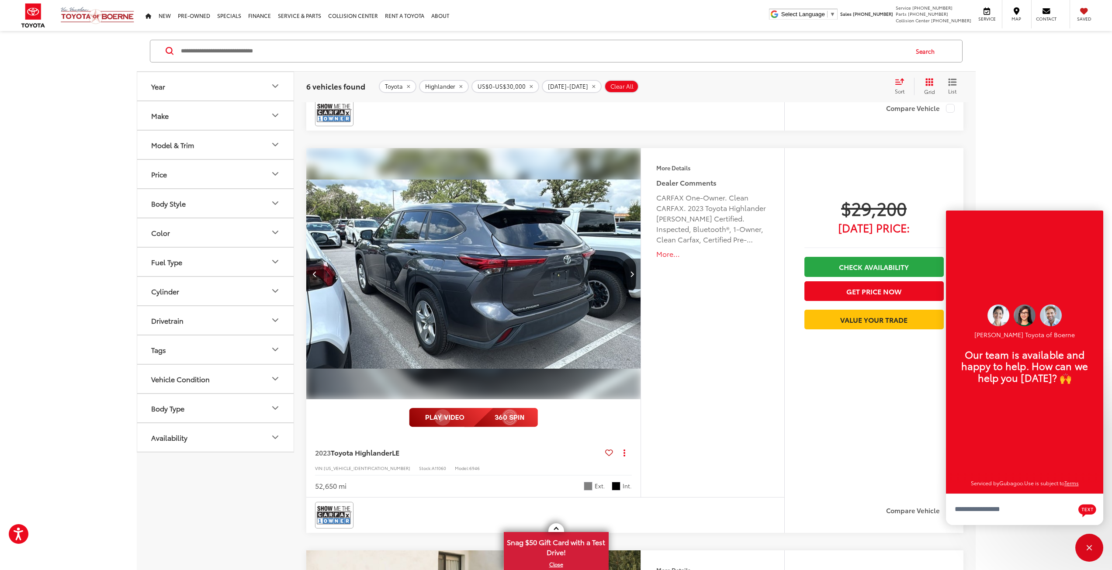
click at [630, 277] on icon "Next image" at bounding box center [632, 274] width 4 height 6
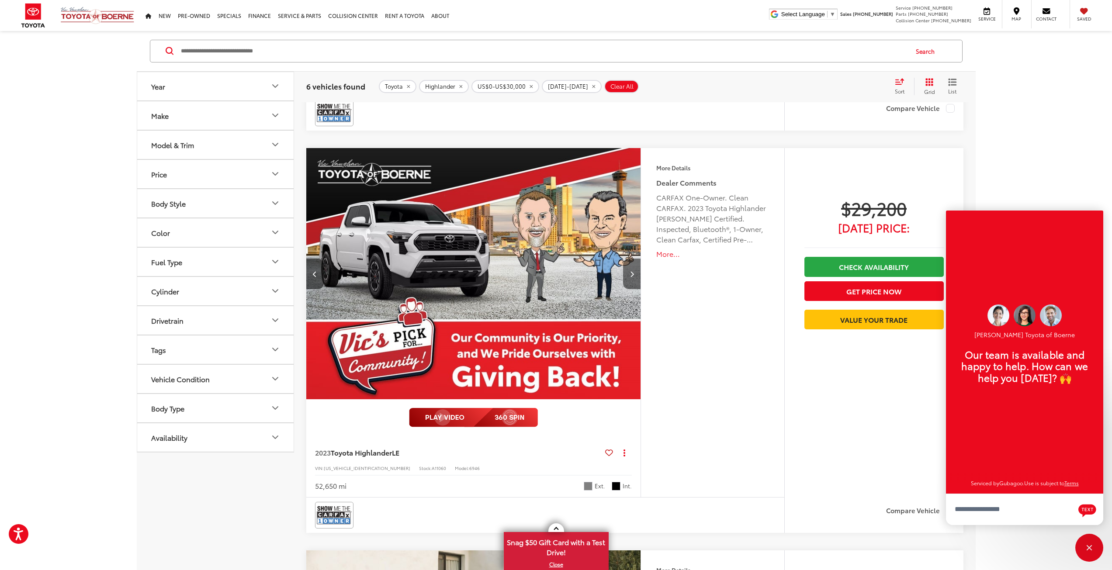
click at [630, 277] on icon "Next image" at bounding box center [632, 274] width 4 height 6
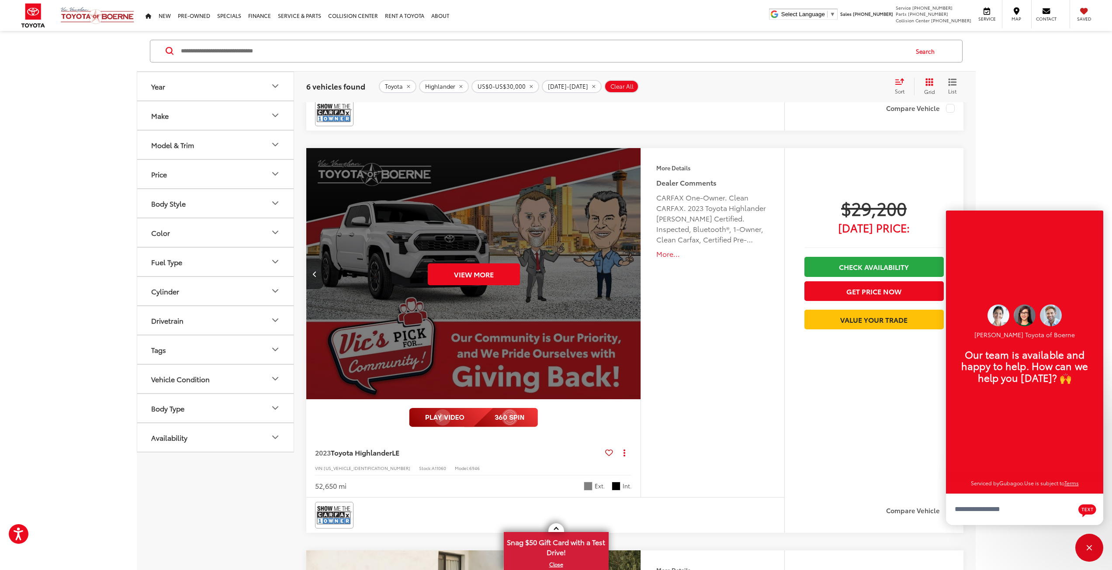
click at [629, 279] on div "View More" at bounding box center [474, 274] width 336 height 252
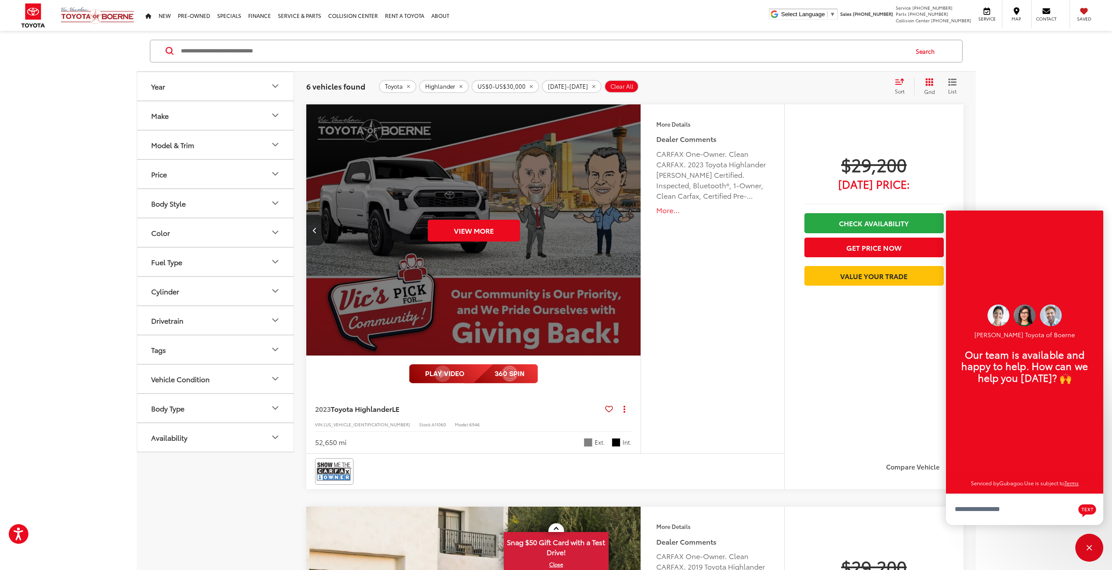
scroll to position [1616, 0]
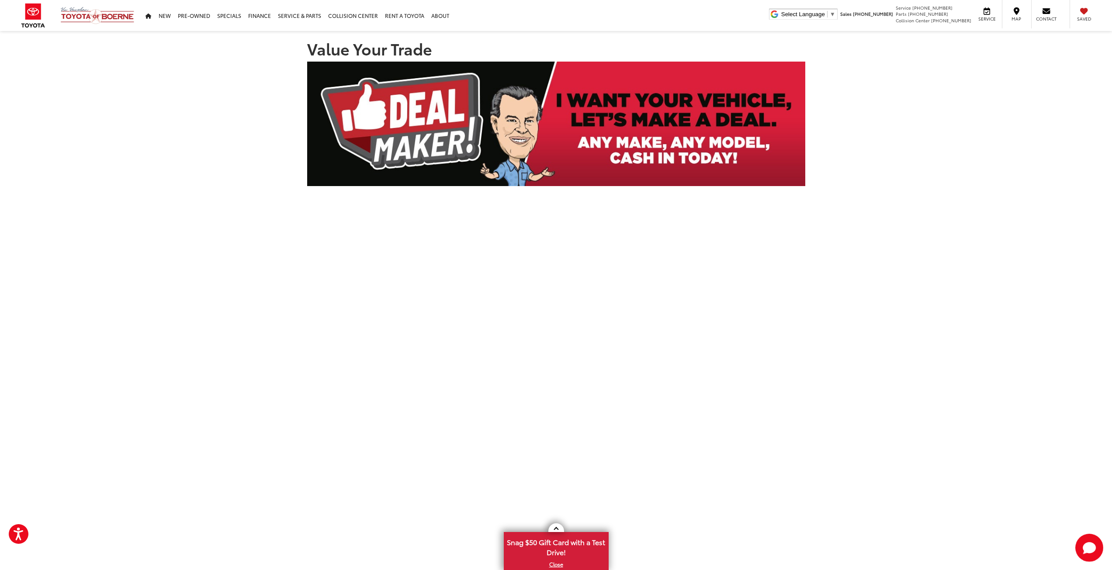
click at [847, 314] on section "Value Your Trade Redirecting..." at bounding box center [556, 330] width 1112 height 598
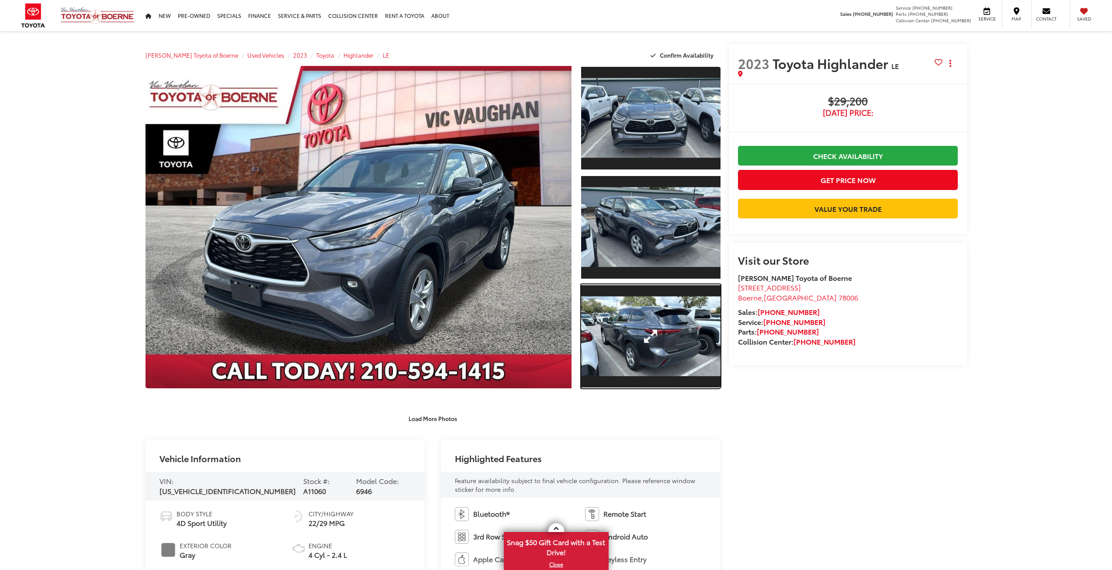
click at [638, 333] on link "Expand Photo 3" at bounding box center [650, 336] width 139 height 104
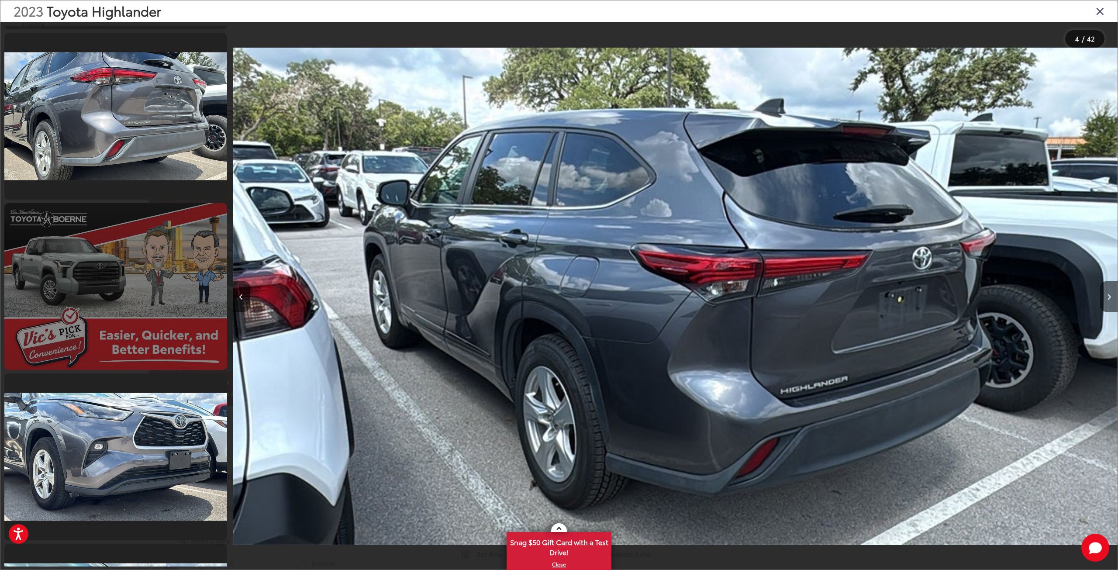
scroll to position [1663, 0]
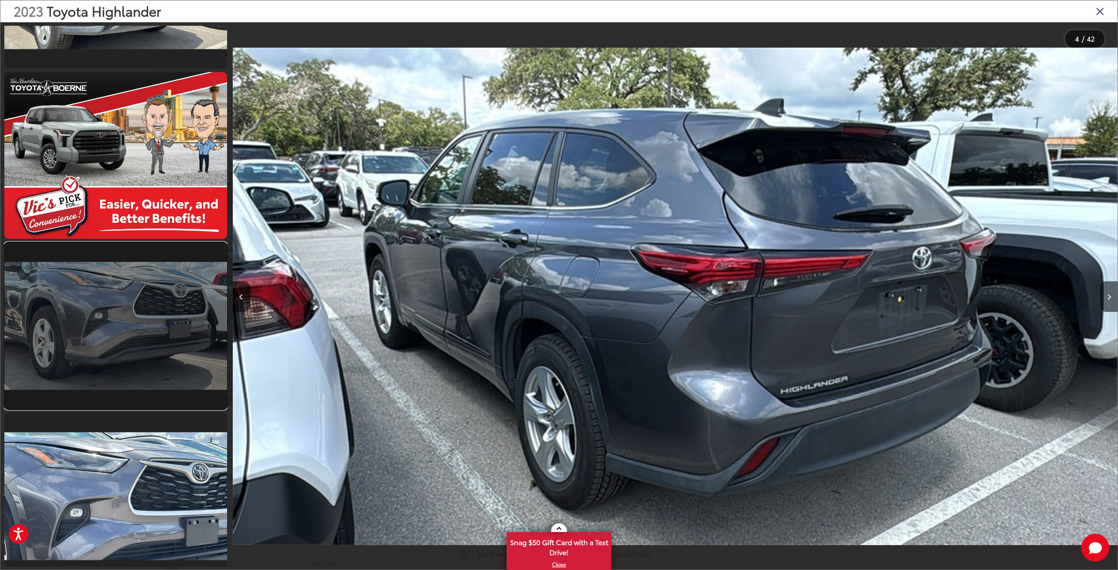
click at [150, 318] on link at bounding box center [115, 325] width 223 height 167
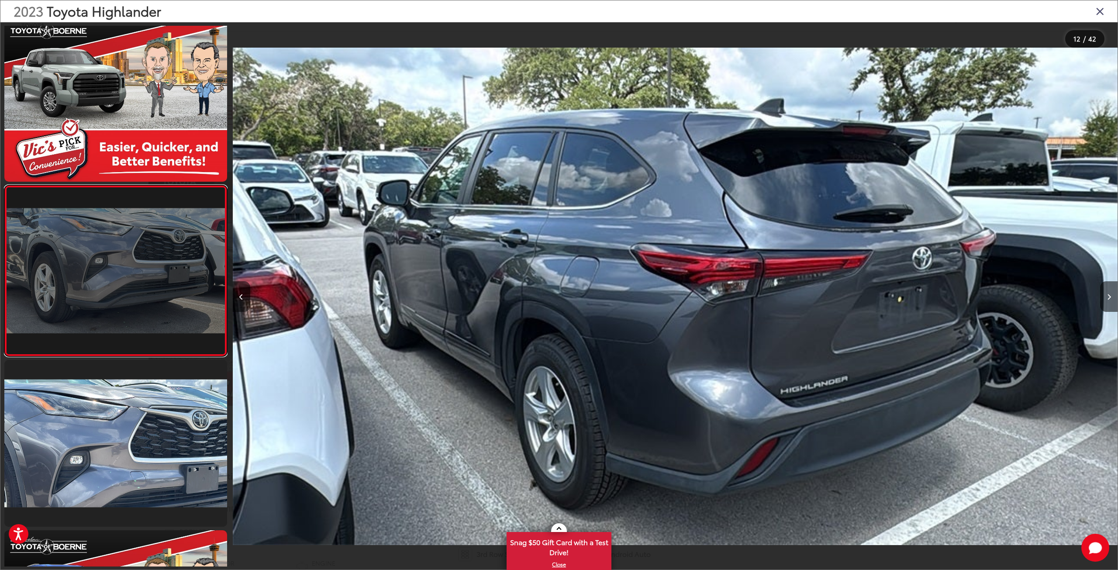
scroll to position [0, 9735]
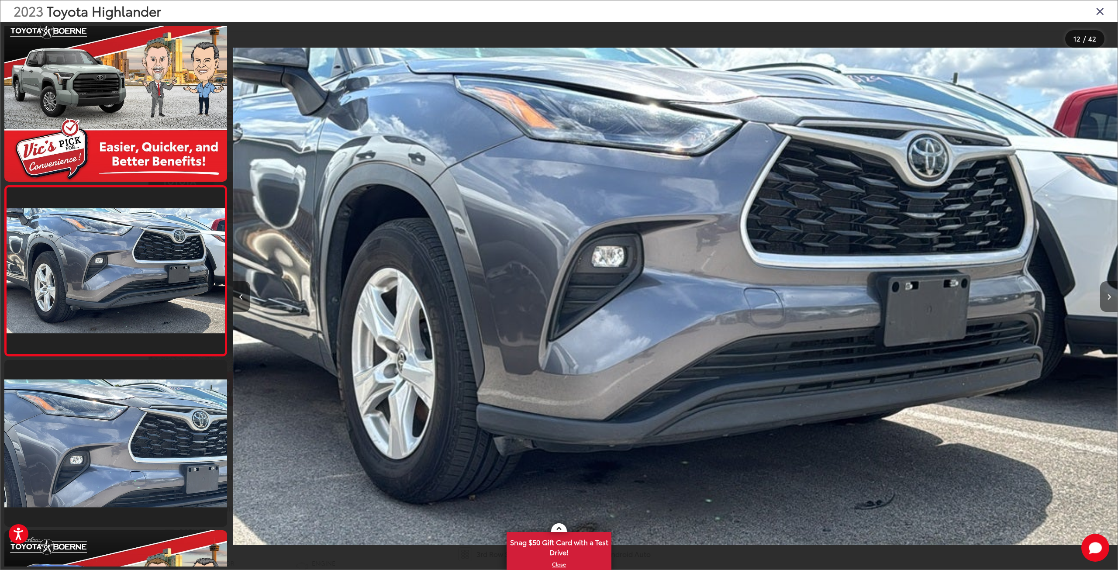
click at [1106, 297] on button "Next image" at bounding box center [1108, 296] width 17 height 31
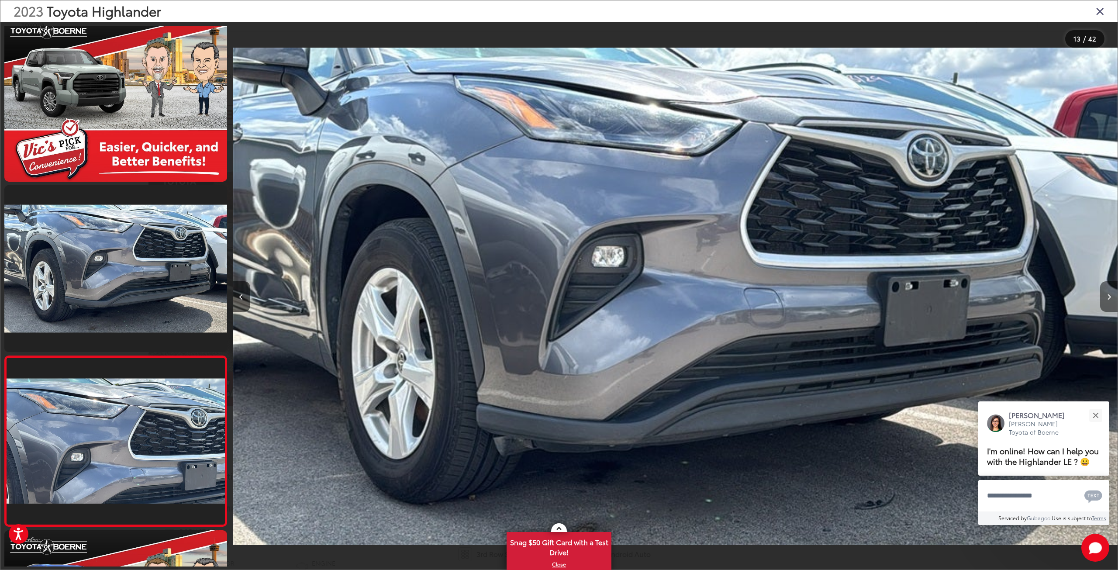
scroll to position [1886, 0]
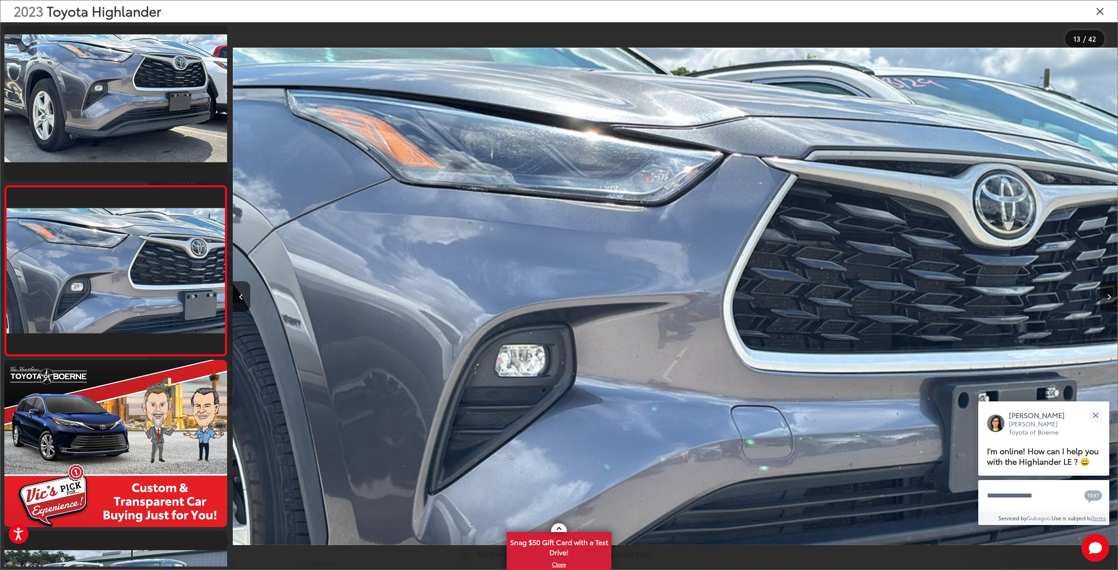
click at [1106, 297] on button "Next image" at bounding box center [1108, 296] width 17 height 31
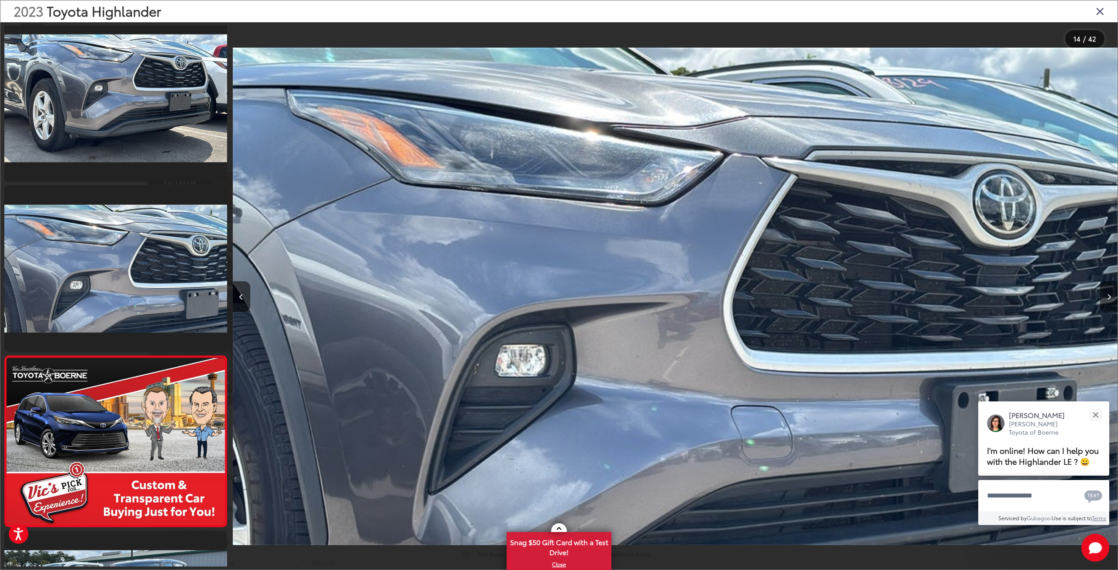
scroll to position [2056, 0]
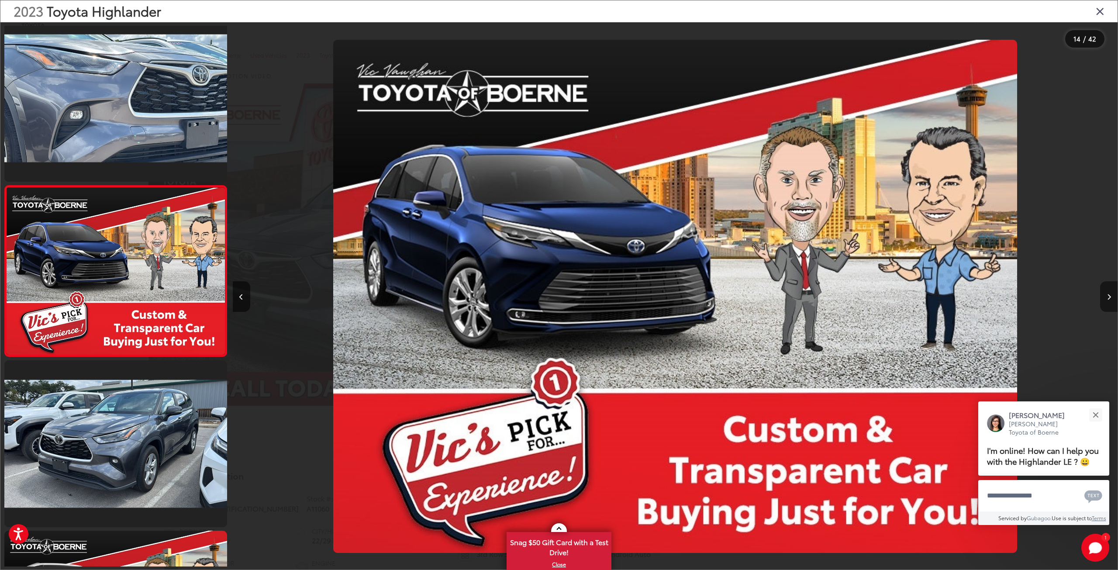
click at [1107, 298] on button "Next image" at bounding box center [1108, 296] width 17 height 31
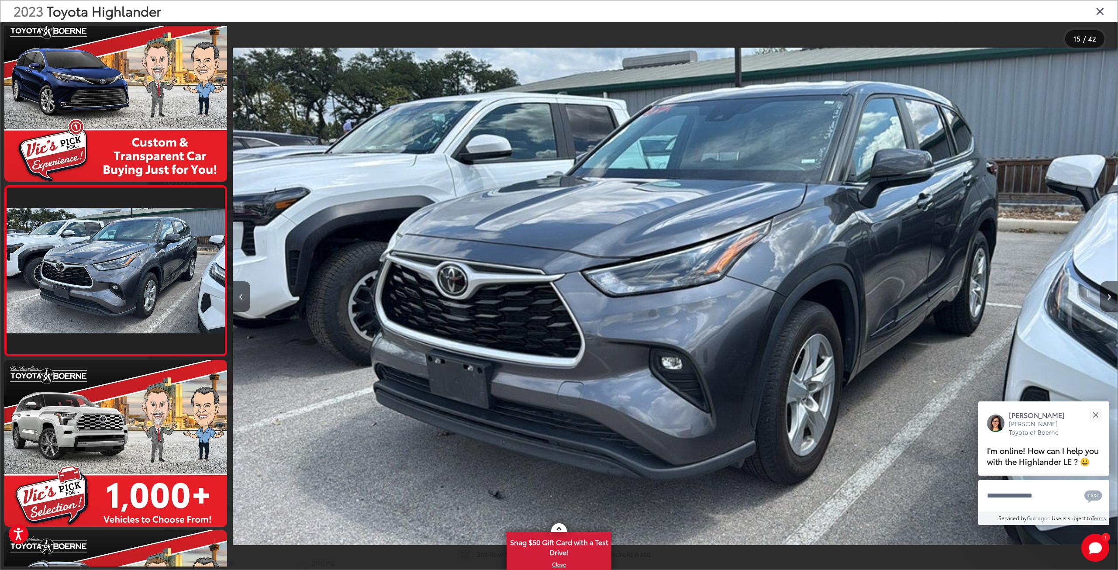
click at [1107, 298] on icon "Next image" at bounding box center [1109, 297] width 4 height 6
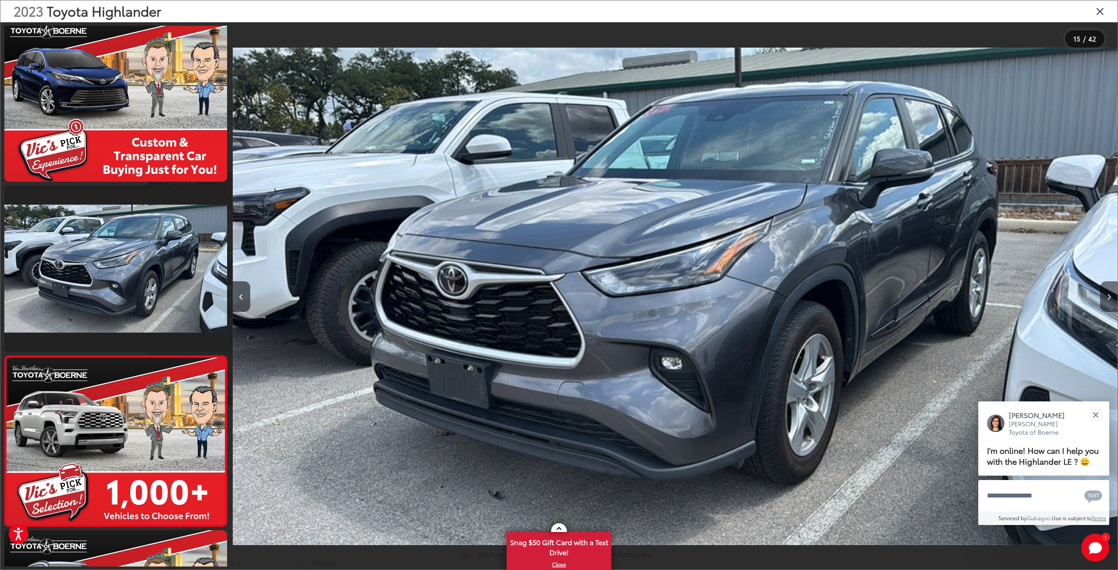
scroll to position [2397, 0]
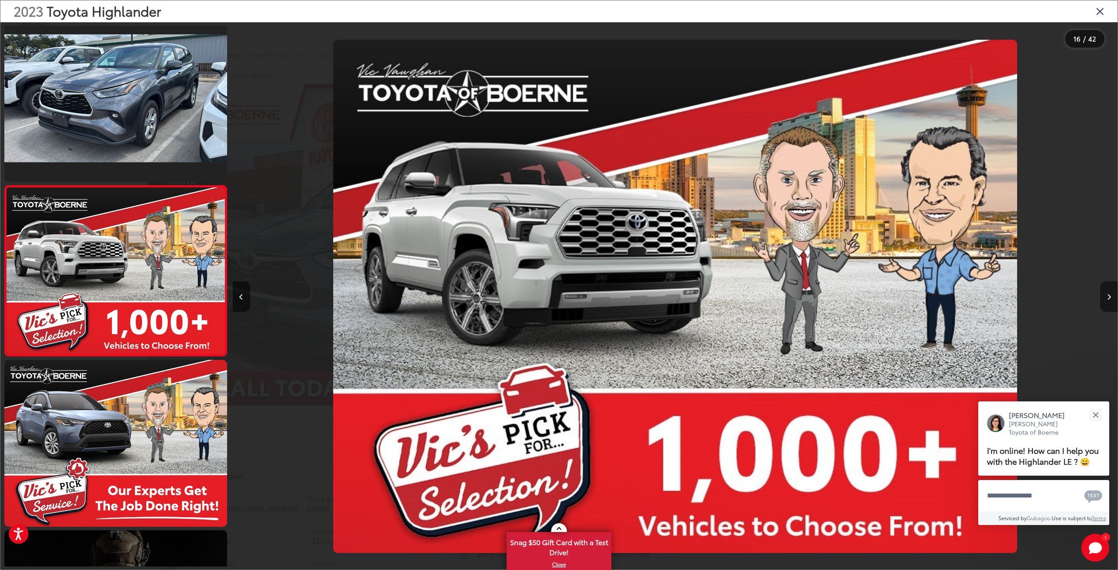
click at [1107, 298] on icon "Next image" at bounding box center [1109, 297] width 4 height 6
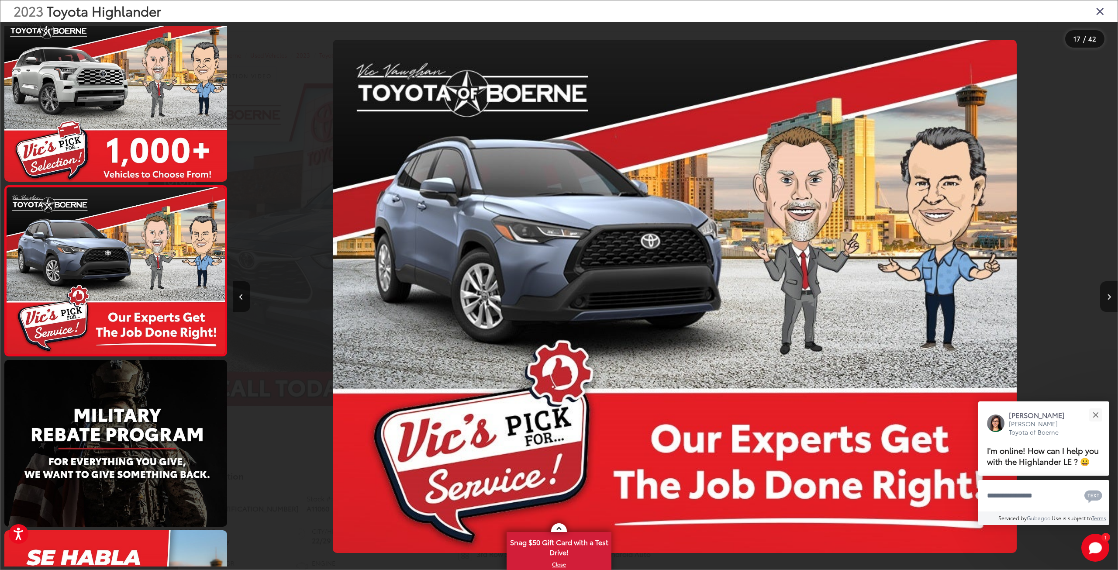
click at [1107, 298] on icon "Next image" at bounding box center [1109, 297] width 4 height 6
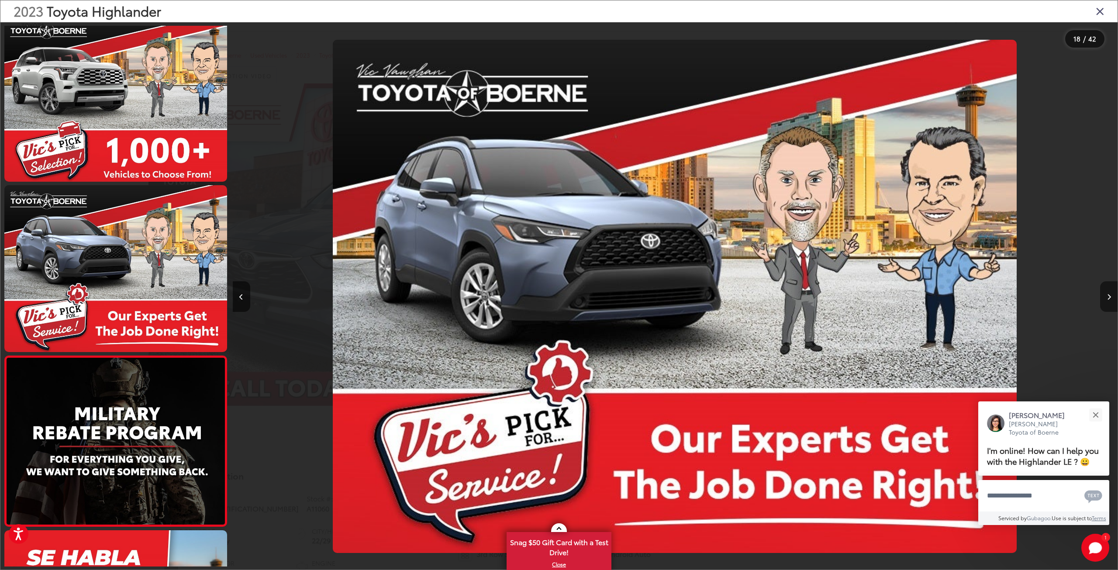
scroll to position [2738, 0]
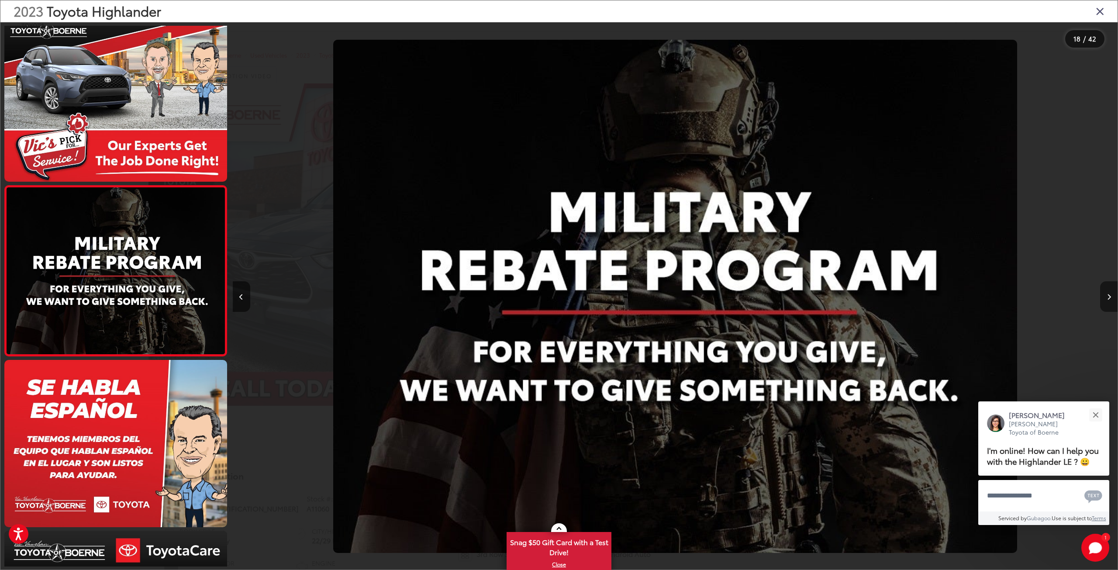
click at [1107, 298] on icon "Next image" at bounding box center [1109, 297] width 4 height 6
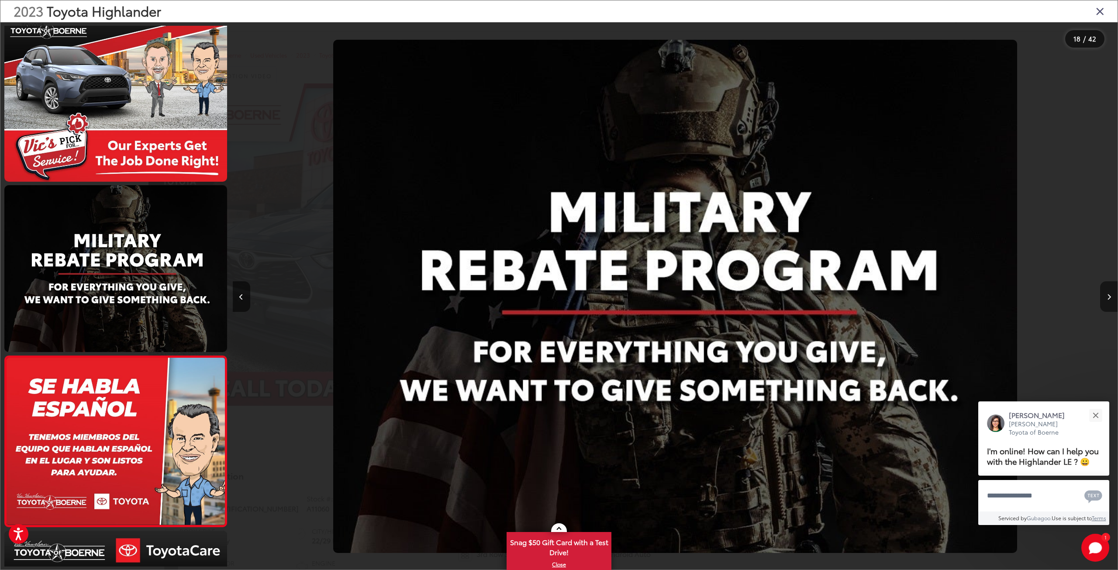
scroll to position [2908, 0]
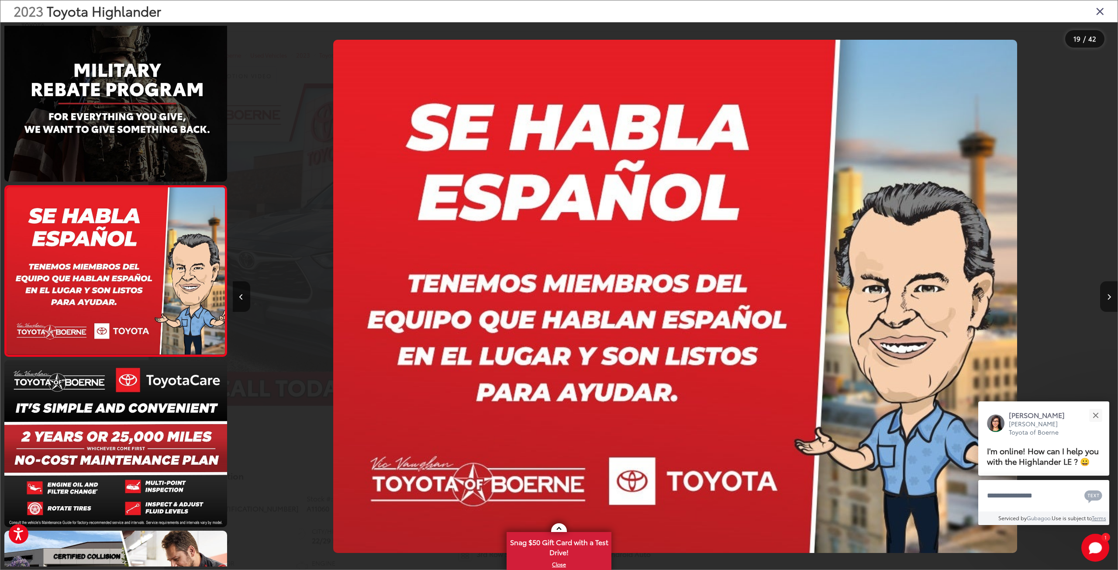
click at [1107, 298] on icon "Next image" at bounding box center [1109, 297] width 4 height 6
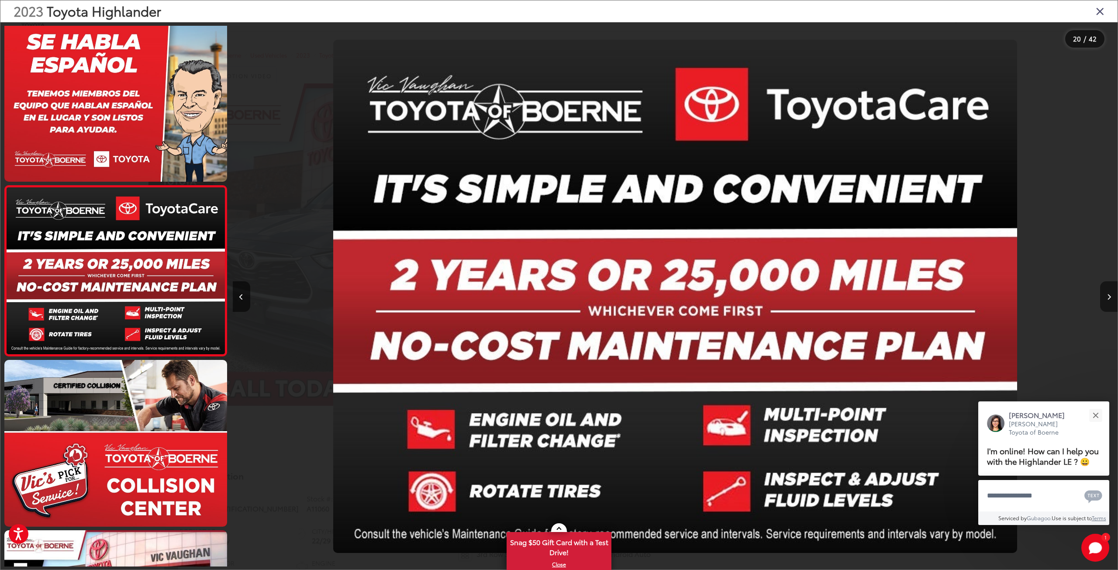
click at [1107, 298] on icon "Next image" at bounding box center [1109, 297] width 4 height 6
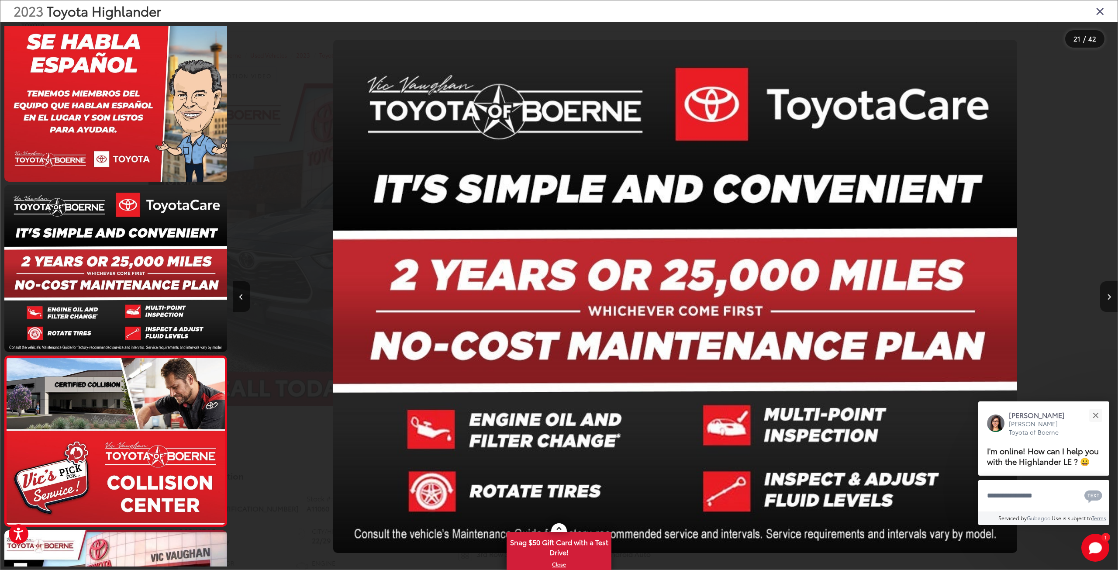
scroll to position [3249, 0]
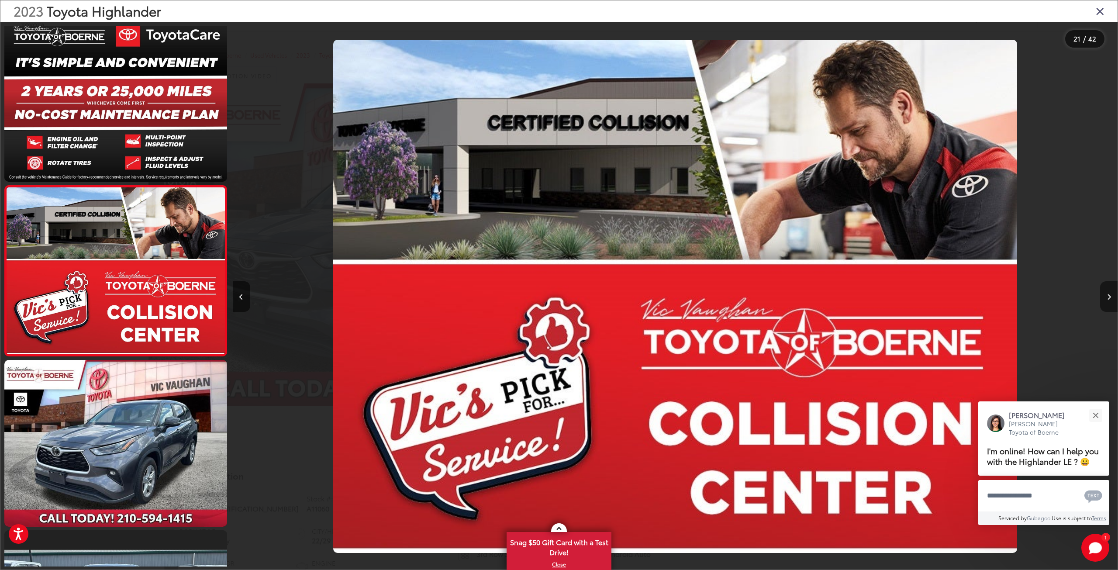
click at [1107, 298] on icon "Next image" at bounding box center [1109, 297] width 4 height 6
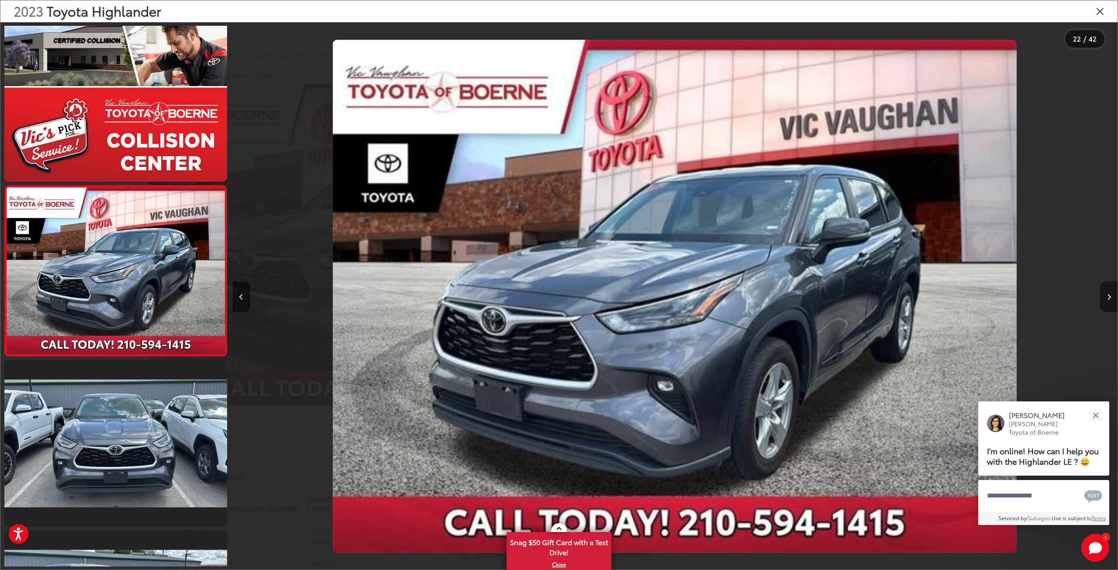
scroll to position [0, 0]
click at [1107, 298] on icon "Next image" at bounding box center [1109, 297] width 4 height 6
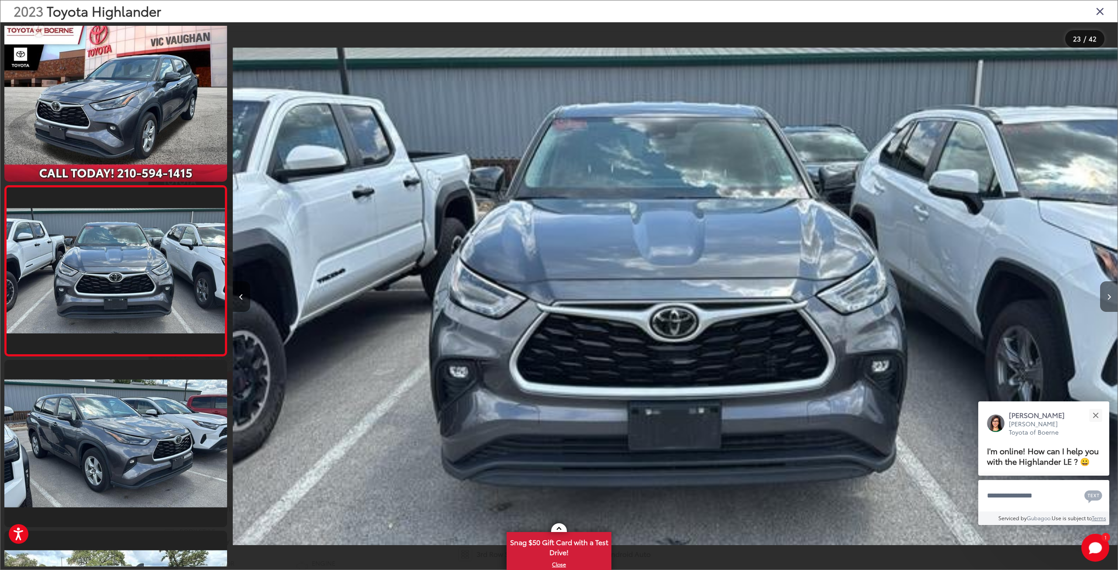
click at [1107, 298] on icon "Next image" at bounding box center [1109, 297] width 4 height 6
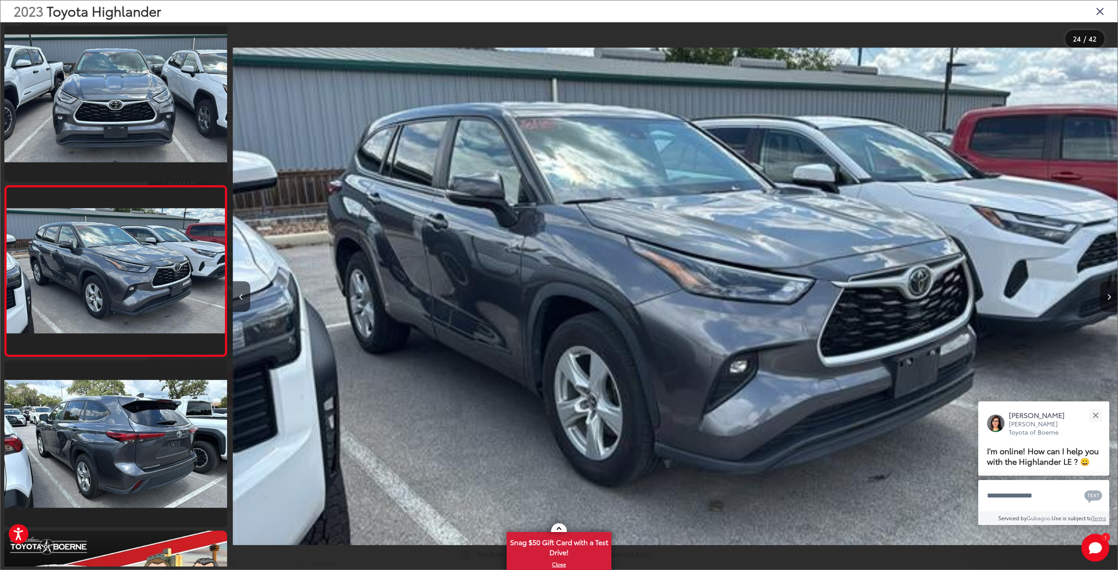
click at [1107, 298] on icon "Next image" at bounding box center [1109, 297] width 4 height 6
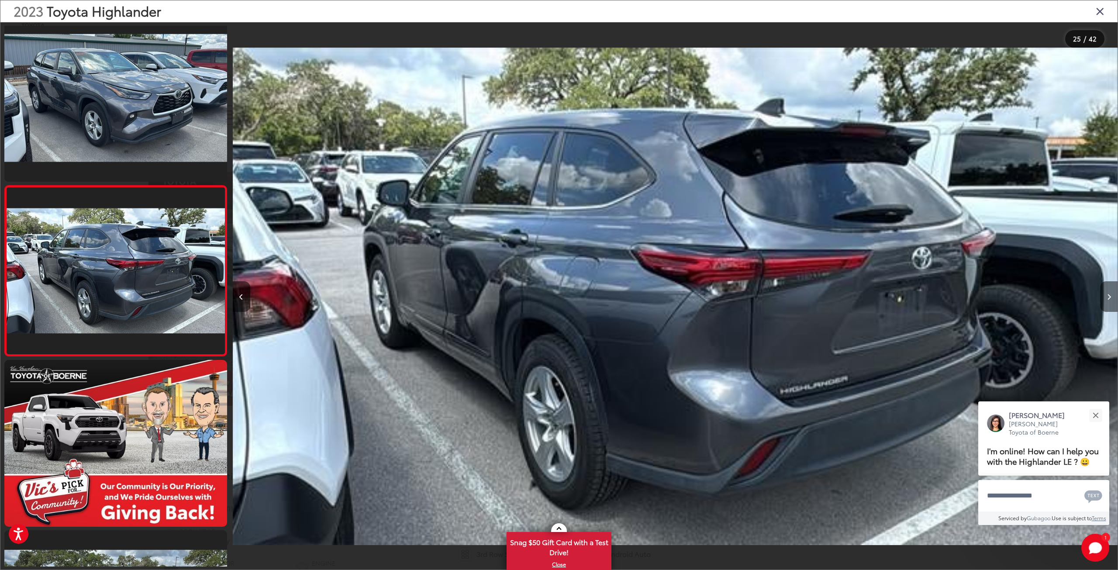
click at [1107, 298] on icon "Next image" at bounding box center [1109, 297] width 4 height 6
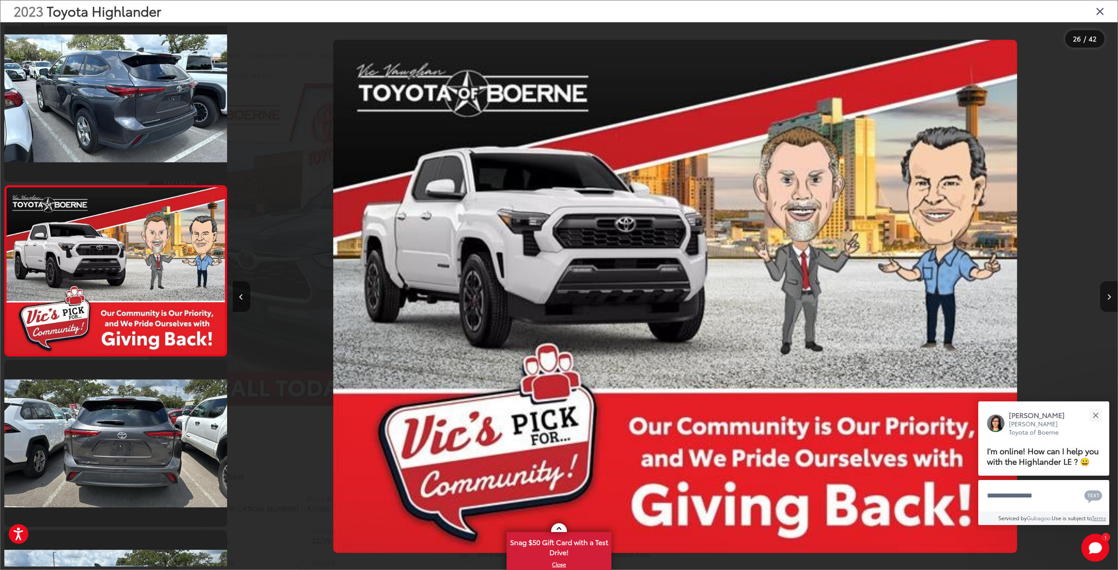
click at [1107, 298] on icon "Next image" at bounding box center [1109, 297] width 4 height 6
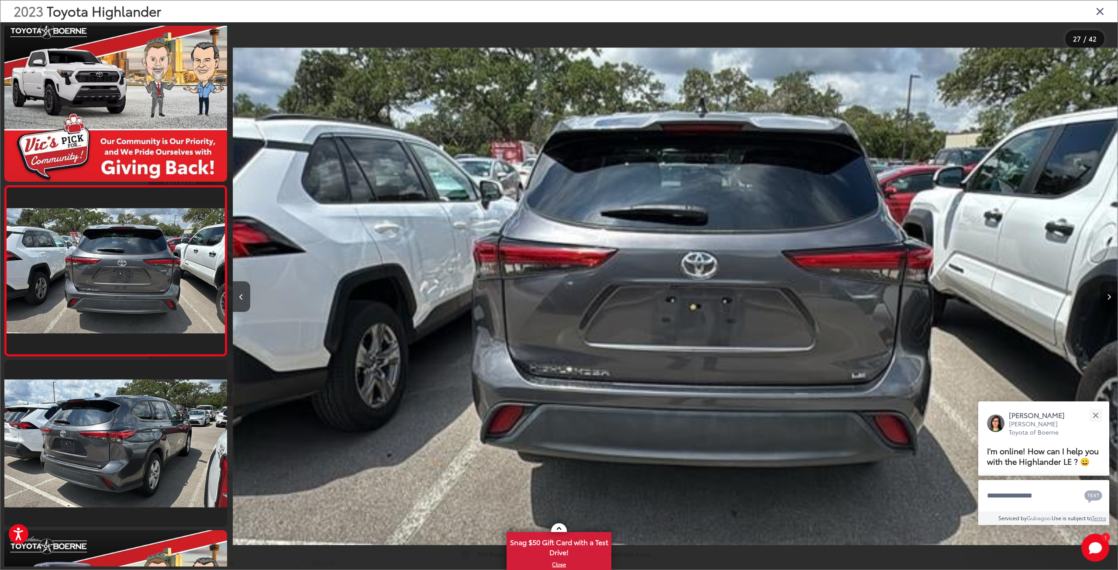
click at [1107, 298] on icon "Next image" at bounding box center [1109, 297] width 4 height 6
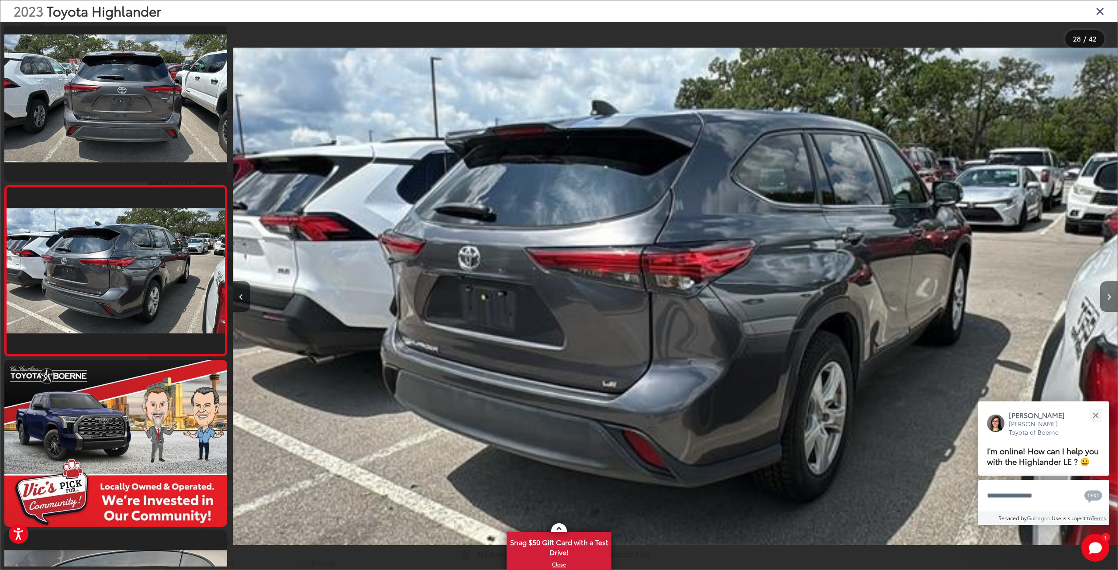
click at [1107, 298] on icon "Next image" at bounding box center [1109, 297] width 4 height 6
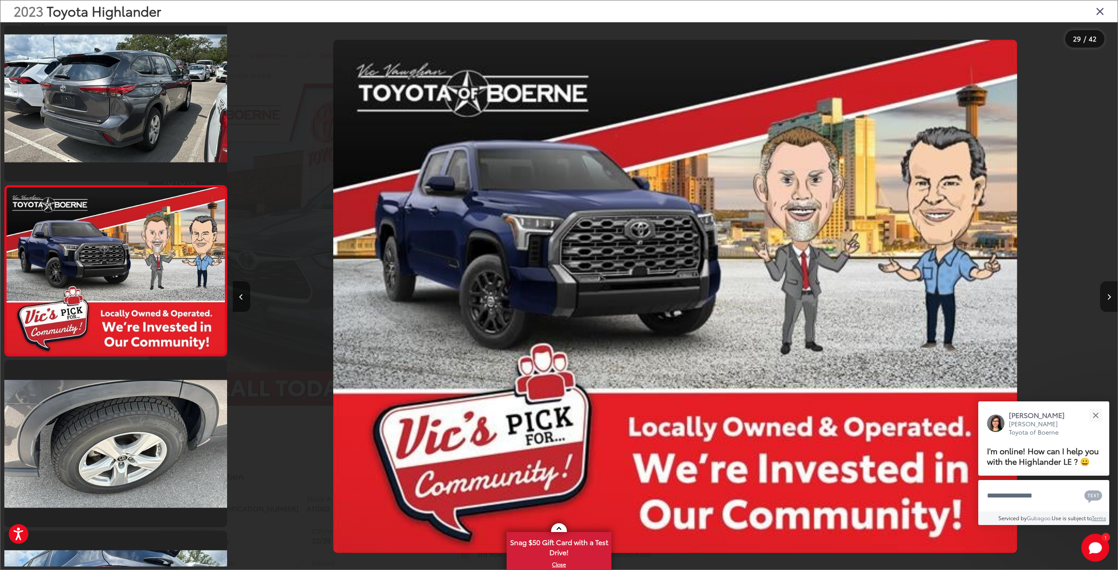
click at [1107, 298] on icon "Next image" at bounding box center [1109, 297] width 4 height 6
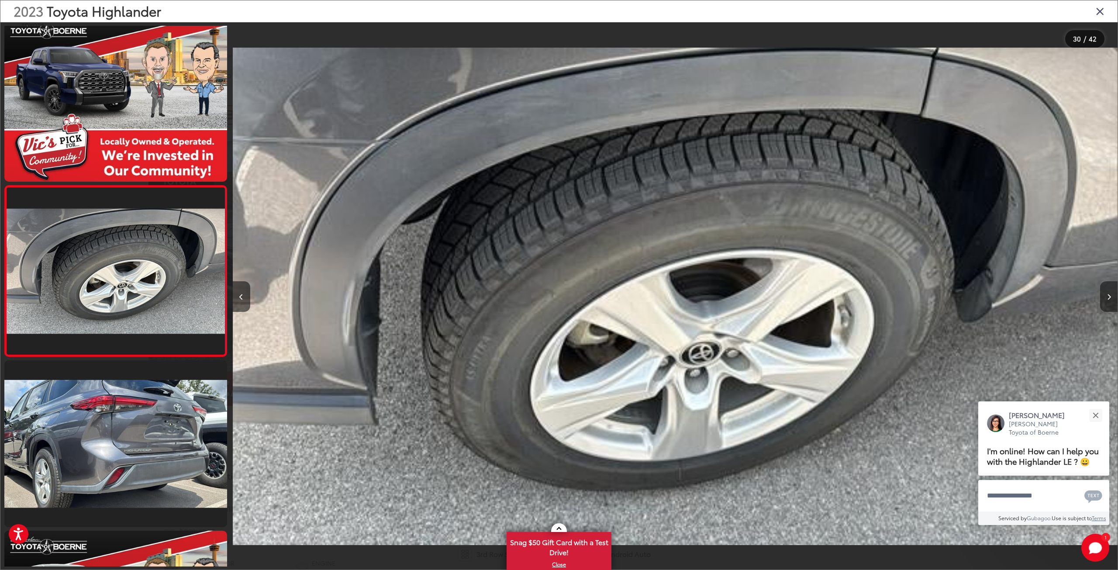
click at [1107, 298] on icon "Next image" at bounding box center [1109, 297] width 4 height 6
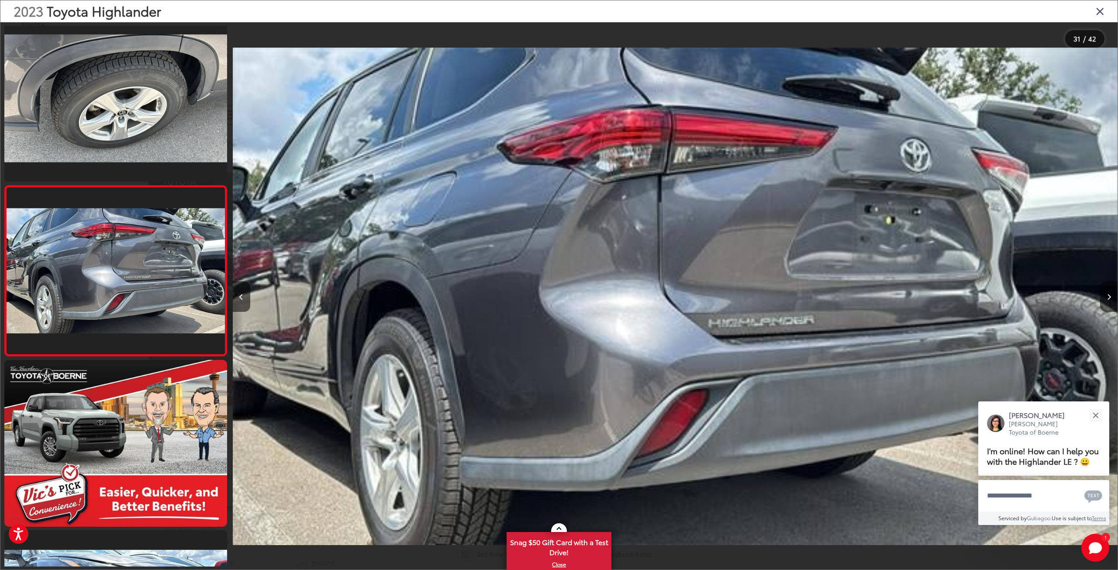
click at [1107, 298] on icon "Next image" at bounding box center [1109, 297] width 4 height 6
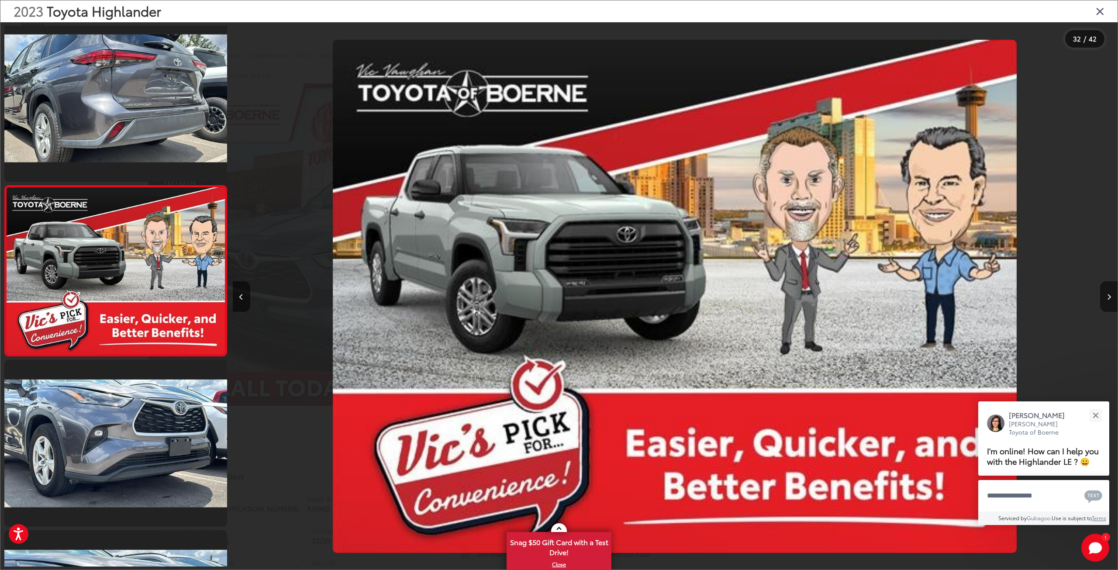
click at [1107, 298] on icon "Next image" at bounding box center [1109, 297] width 4 height 6
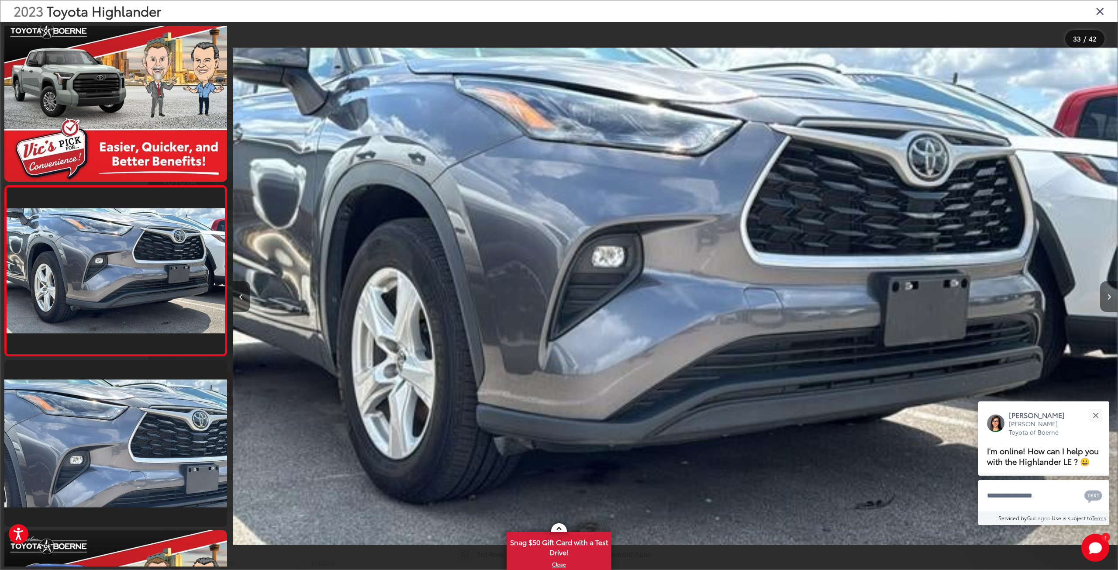
click at [1107, 298] on icon "Next image" at bounding box center [1109, 297] width 4 height 6
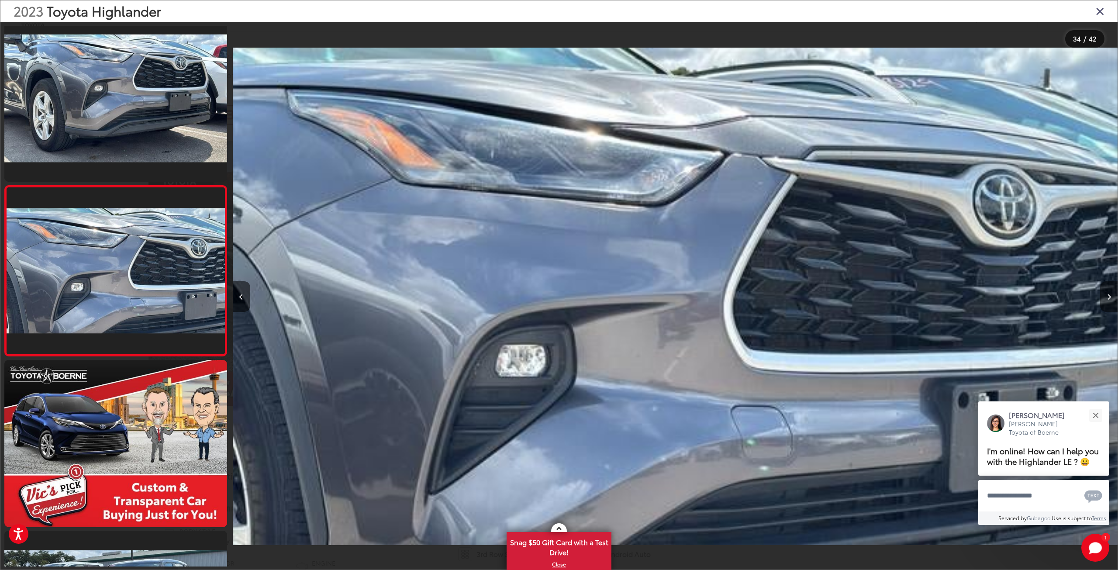
click at [1107, 298] on icon "Next image" at bounding box center [1109, 297] width 4 height 6
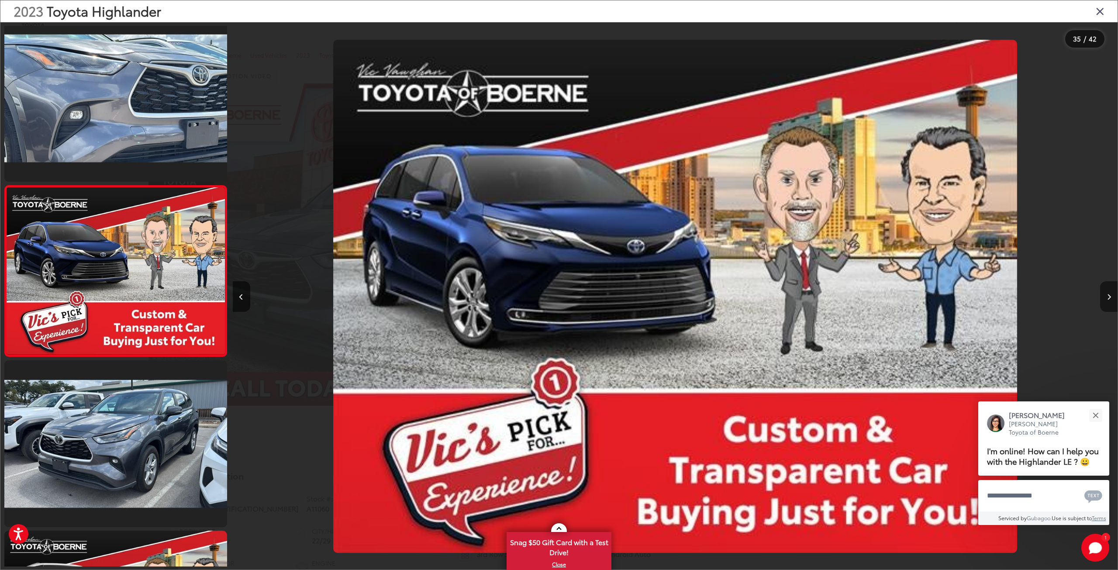
click at [1107, 298] on icon "Next image" at bounding box center [1109, 297] width 4 height 6
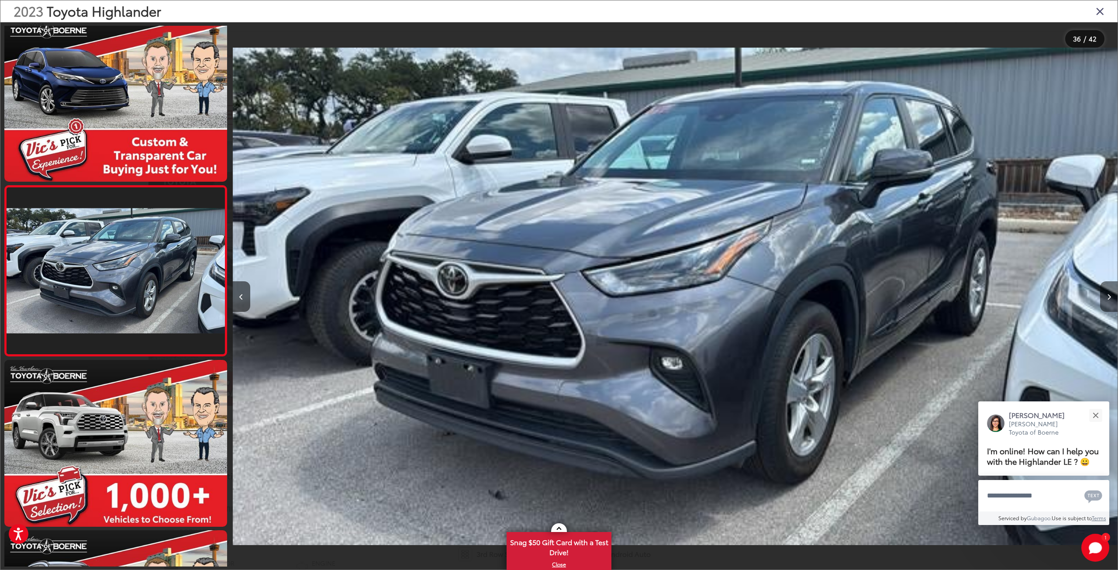
click at [1107, 298] on icon "Next image" at bounding box center [1109, 297] width 4 height 6
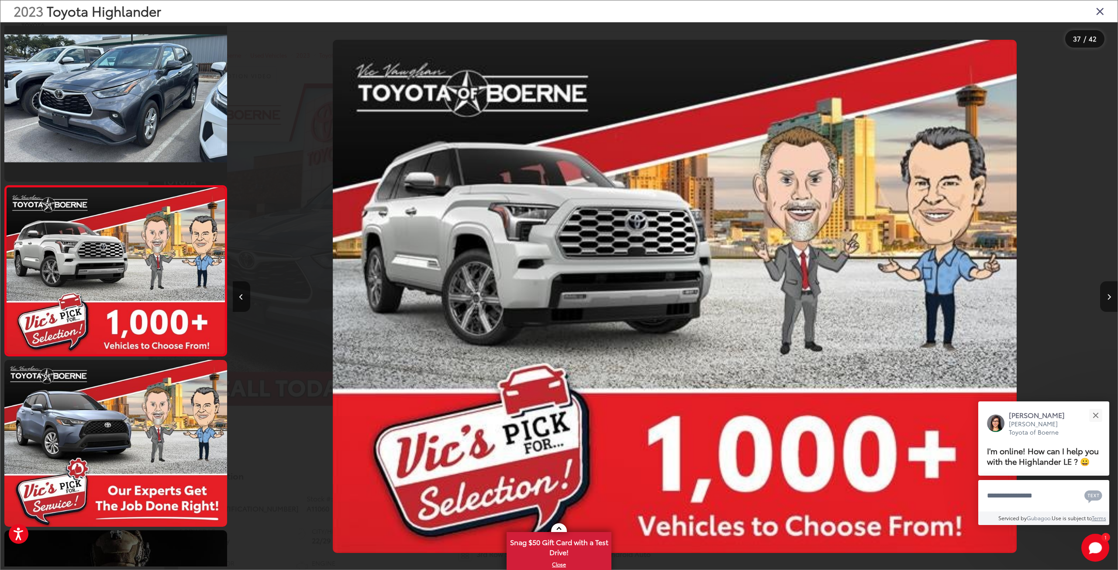
click at [1107, 298] on icon "Next image" at bounding box center [1109, 297] width 4 height 6
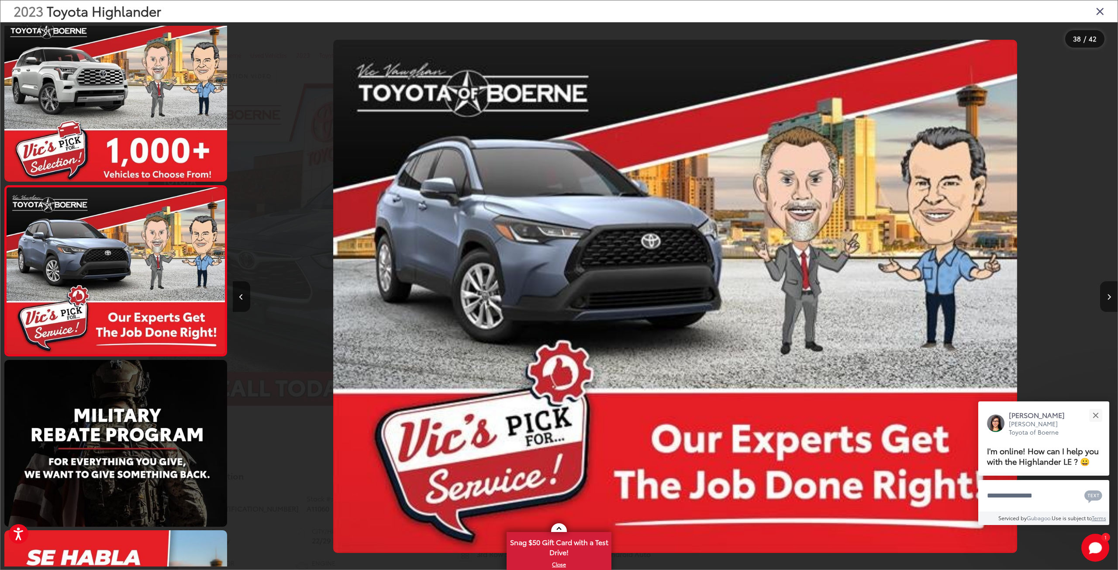
click at [1107, 298] on icon "Next image" at bounding box center [1109, 297] width 4 height 6
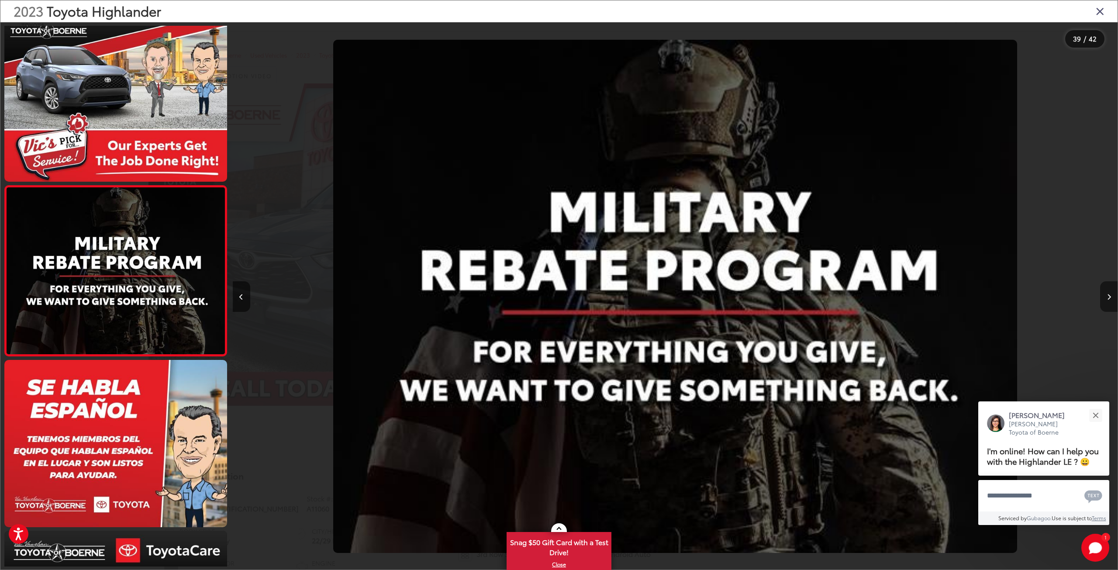
click at [1107, 298] on icon "Next image" at bounding box center [1109, 297] width 4 height 6
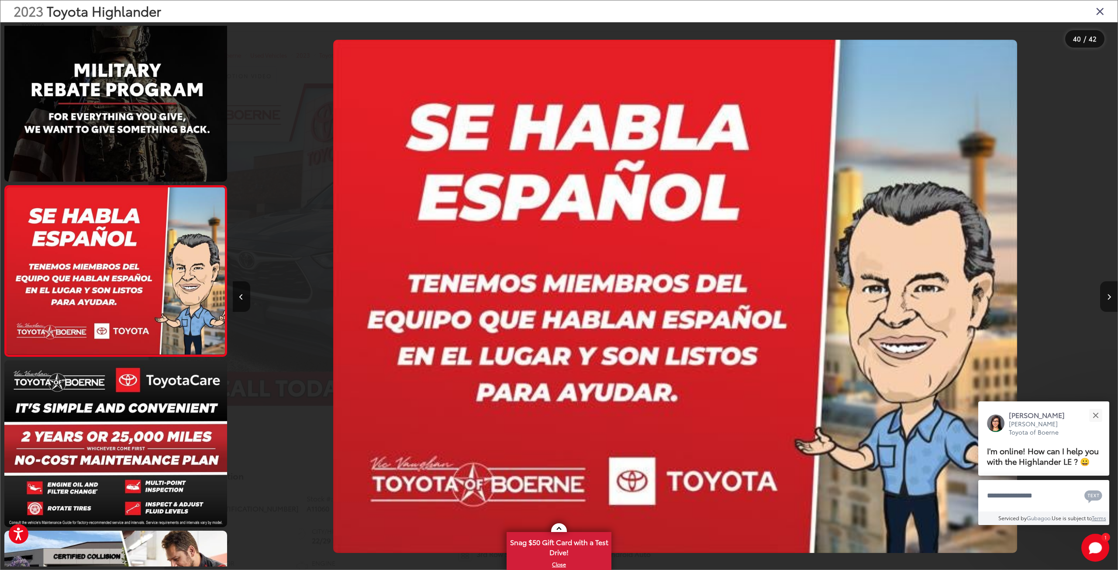
click at [1107, 298] on icon "Next image" at bounding box center [1109, 297] width 4 height 6
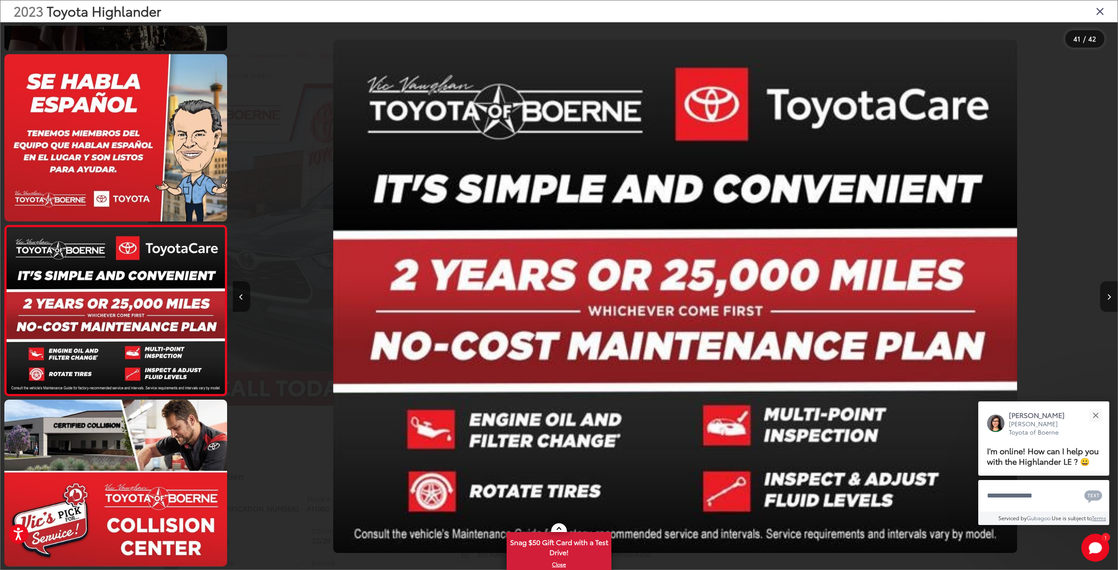
click at [1107, 298] on icon "Next image" at bounding box center [1109, 297] width 4 height 6
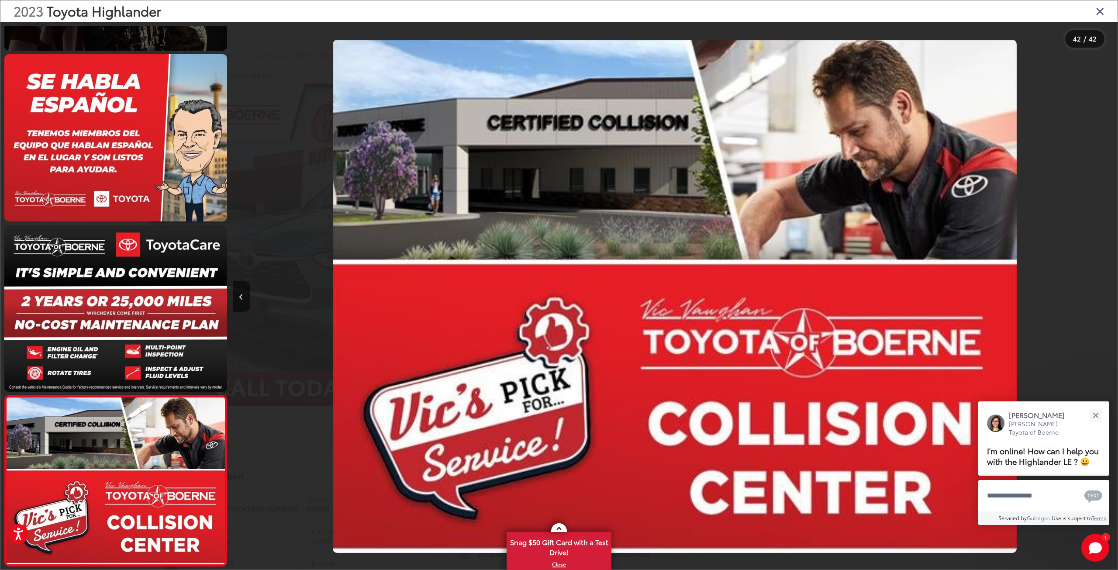
click at [1107, 298] on div at bounding box center [1006, 296] width 221 height 548
click at [1101, 12] on icon "Close gallery" at bounding box center [1100, 10] width 9 height 11
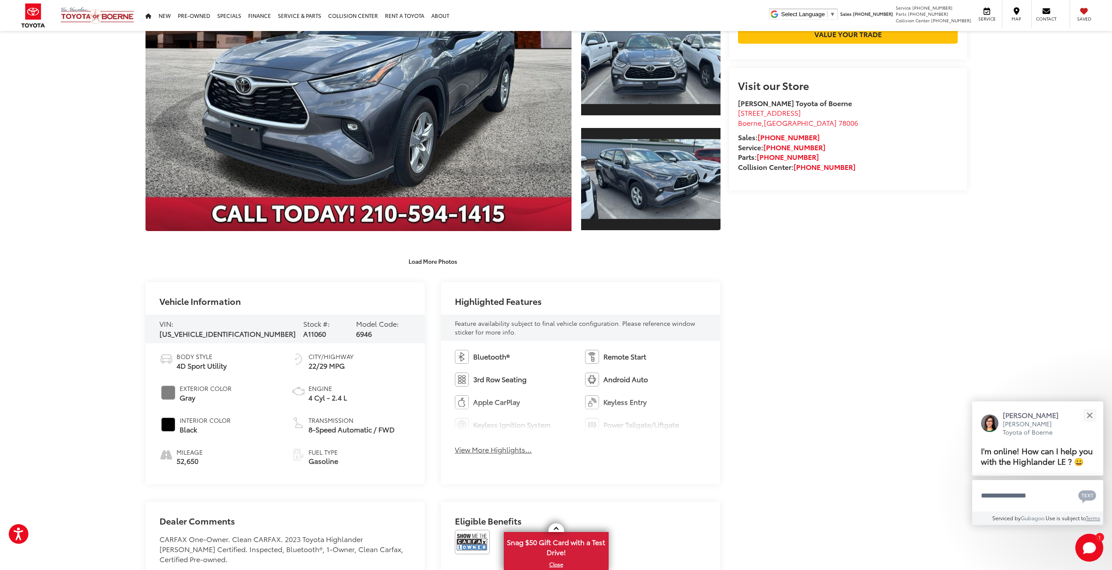
scroll to position [218, 0]
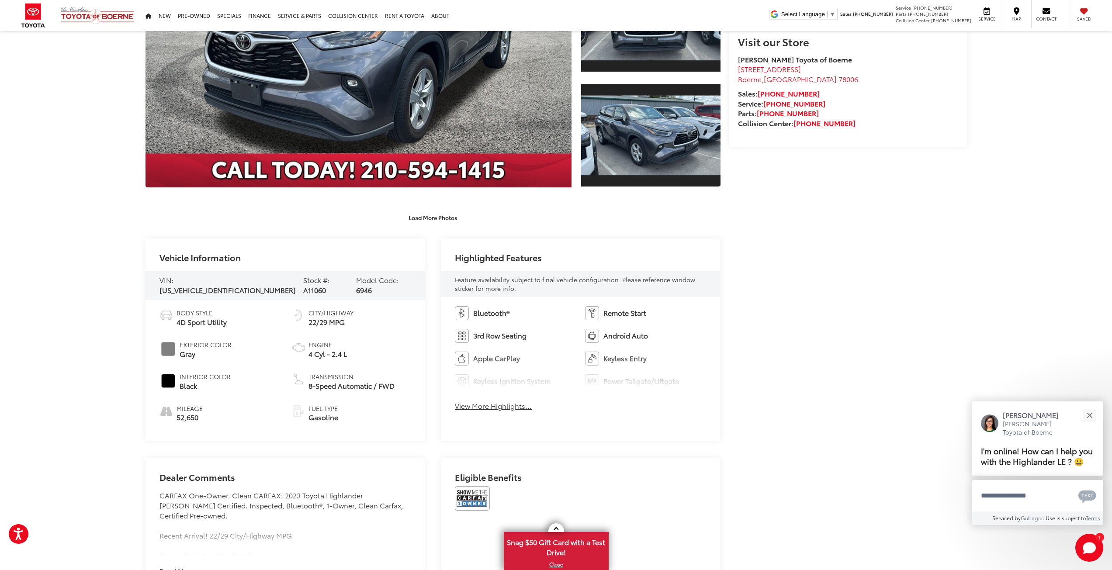
click at [483, 404] on button "View More Highlights..." at bounding box center [493, 406] width 77 height 10
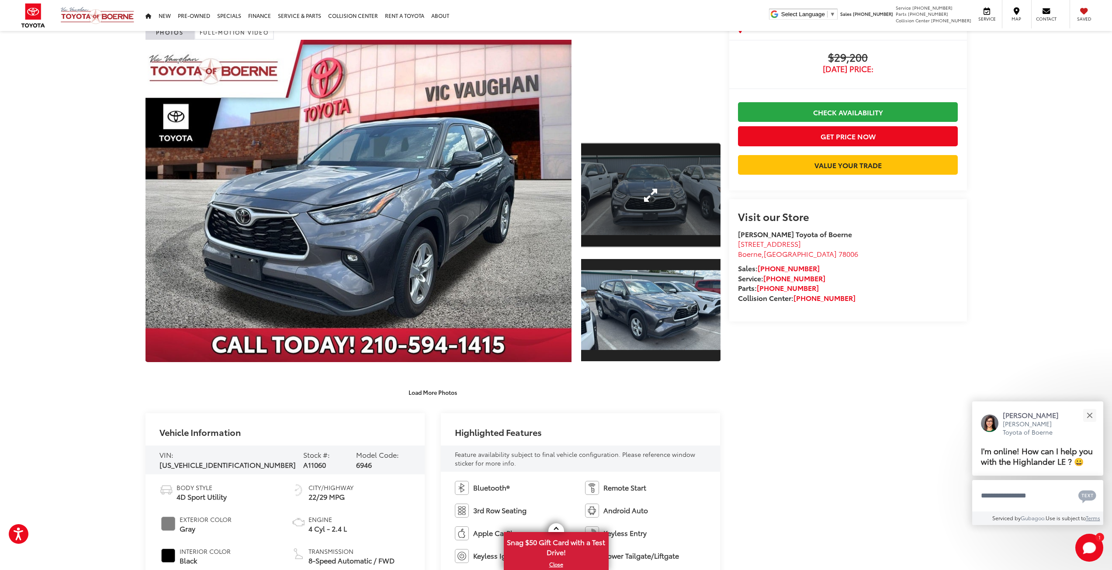
scroll to position [0, 0]
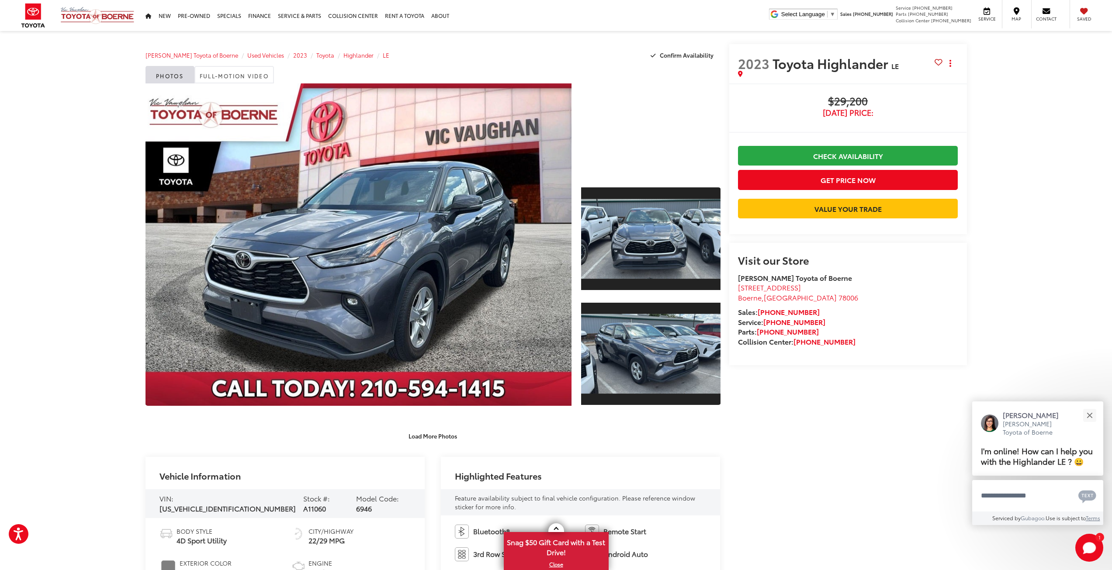
click at [679, 138] on div at bounding box center [650, 129] width 139 height 93
